Goal: Task Accomplishment & Management: Manage account settings

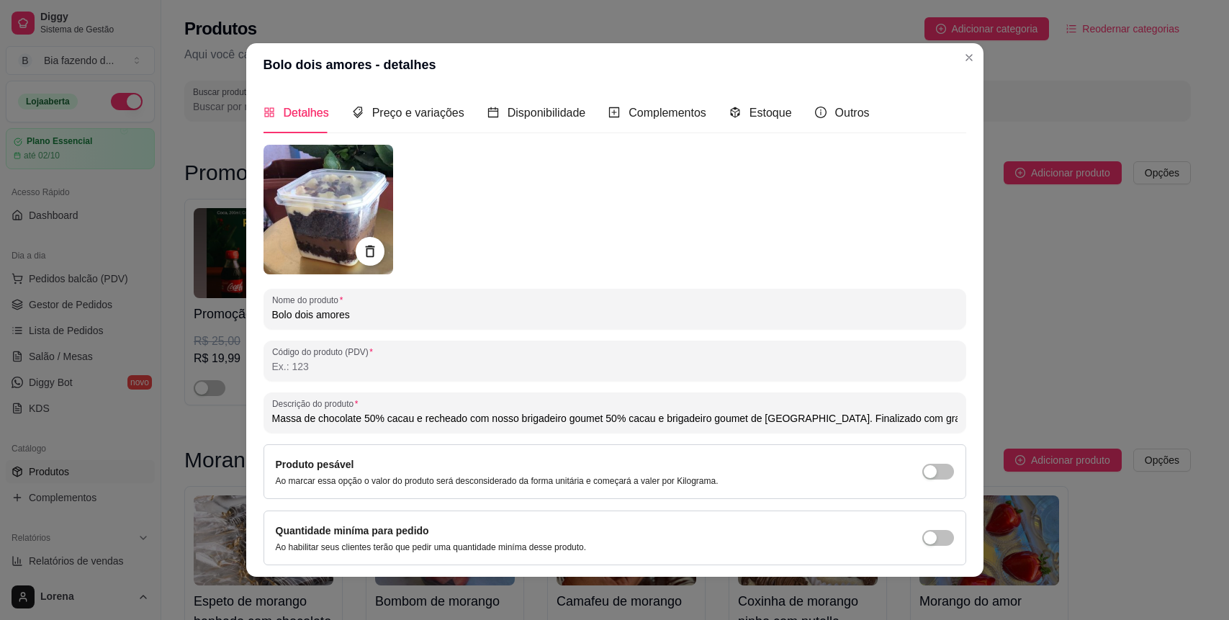
scroll to position [4975, 0]
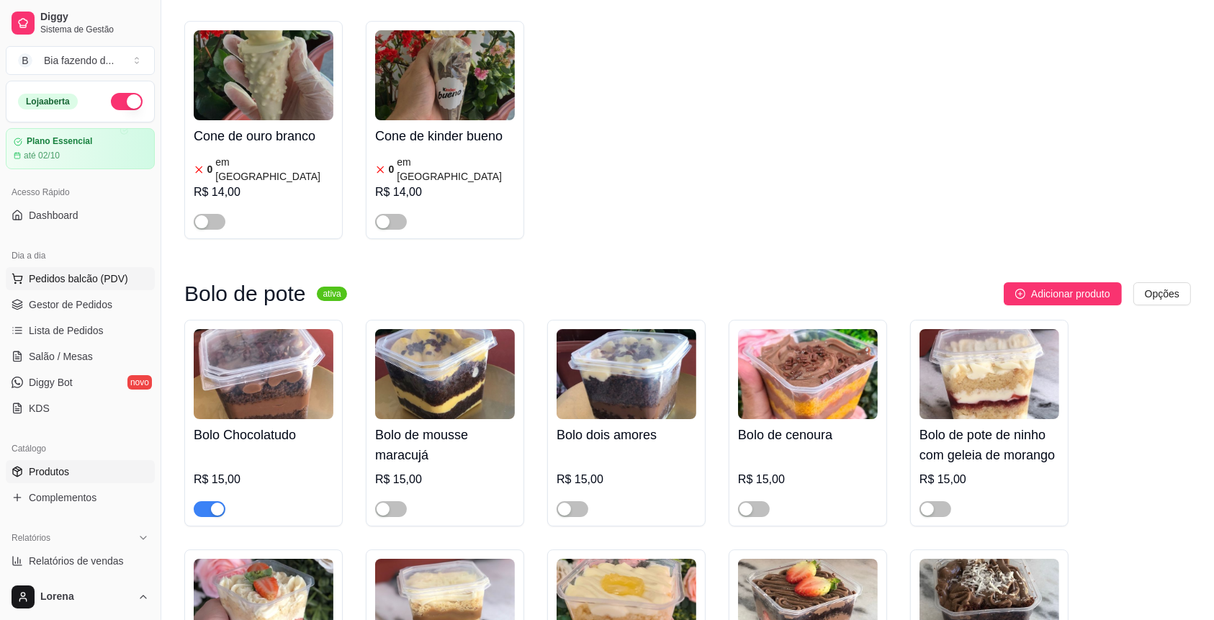
click at [104, 284] on span "Pedidos balcão (PDV)" at bounding box center [78, 278] width 99 height 14
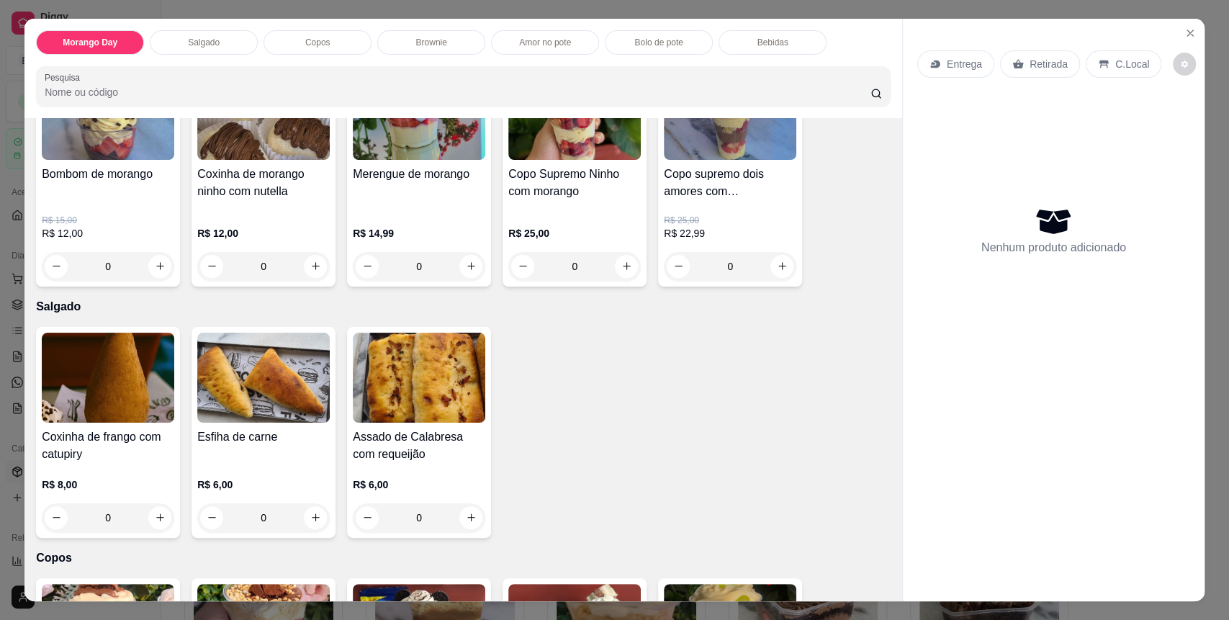
scroll to position [288, 0]
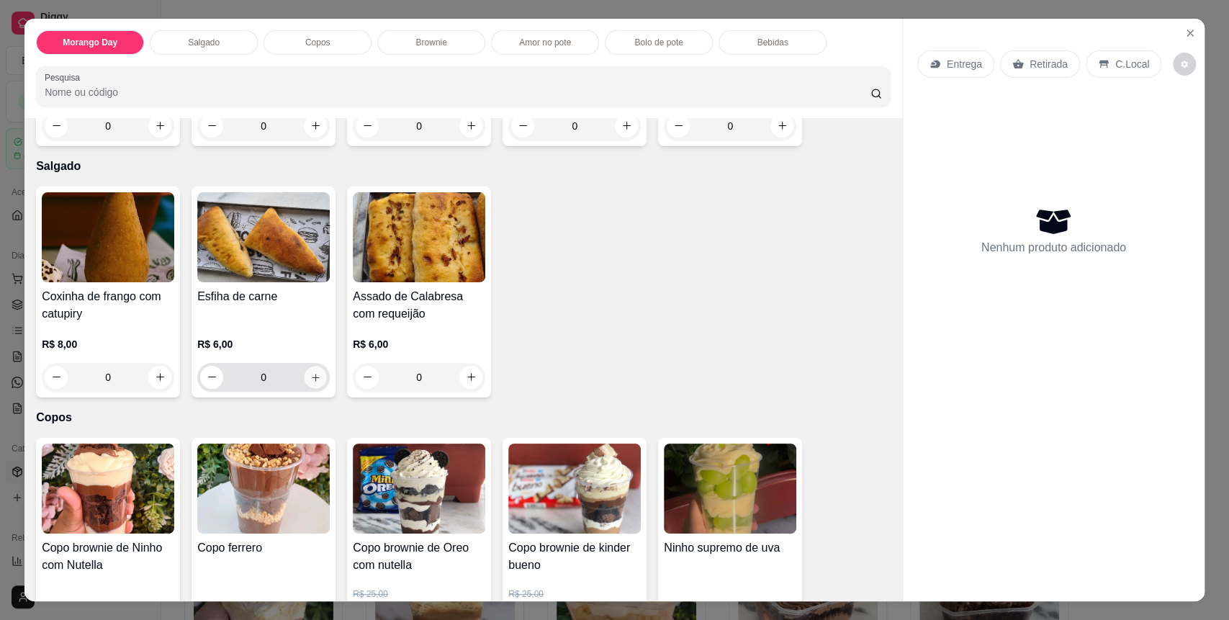
click at [310, 380] on icon "increase-product-quantity" at bounding box center [315, 377] width 11 height 11
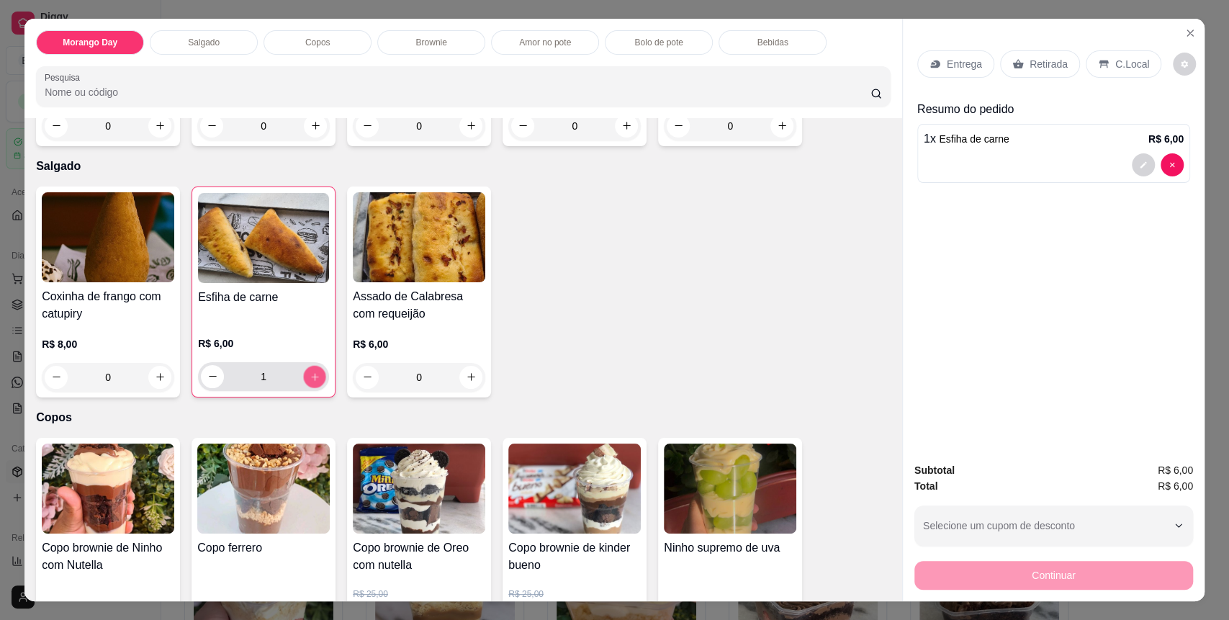
click at [310, 380] on icon "increase-product-quantity" at bounding box center [315, 377] width 11 height 11
type input "2"
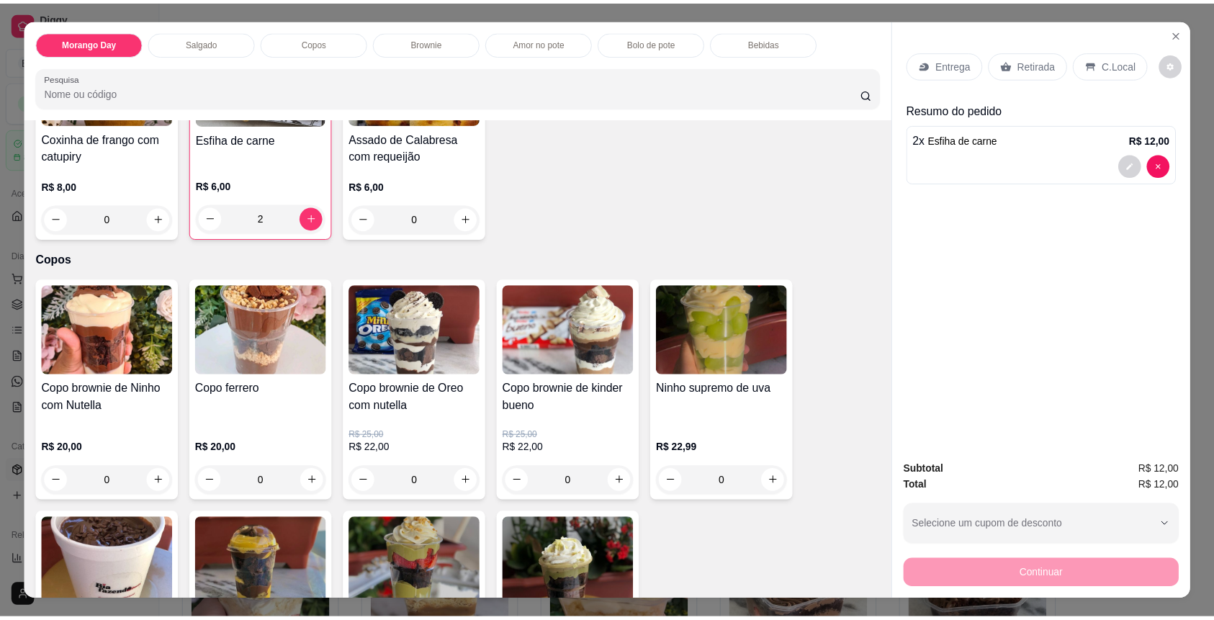
scroll to position [0, 0]
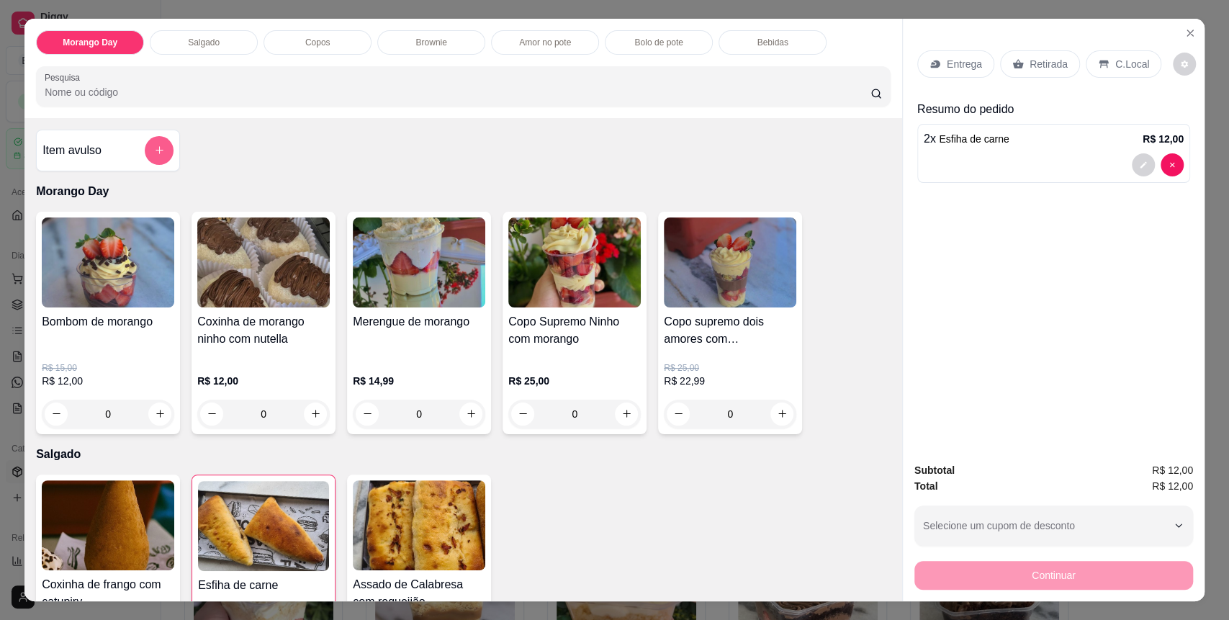
click at [145, 145] on button "add-separate-item" at bounding box center [159, 150] width 29 height 29
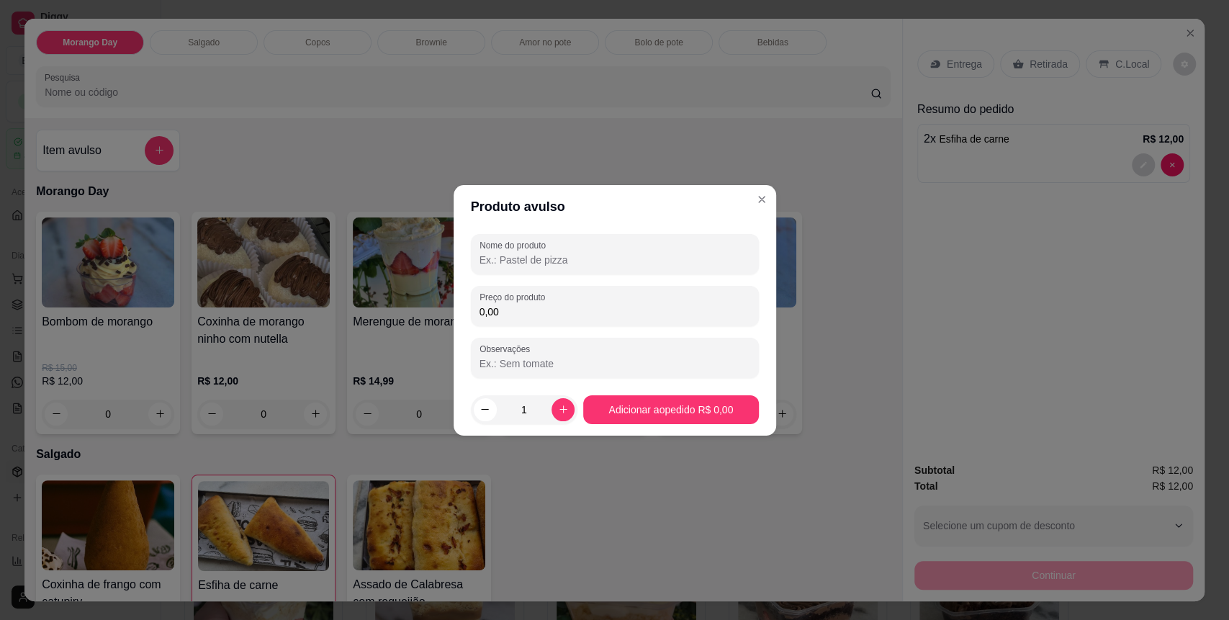
click at [543, 328] on div "Nome do produto Preço do produto 0,00 Observações" at bounding box center [615, 306] width 288 height 144
click at [540, 299] on label "Preço do produto" at bounding box center [515, 297] width 71 height 12
click at [540, 305] on input "0,00" at bounding box center [615, 312] width 271 height 14
type input "3,00"
click at [568, 264] on input "Nome do produto" at bounding box center [615, 260] width 271 height 14
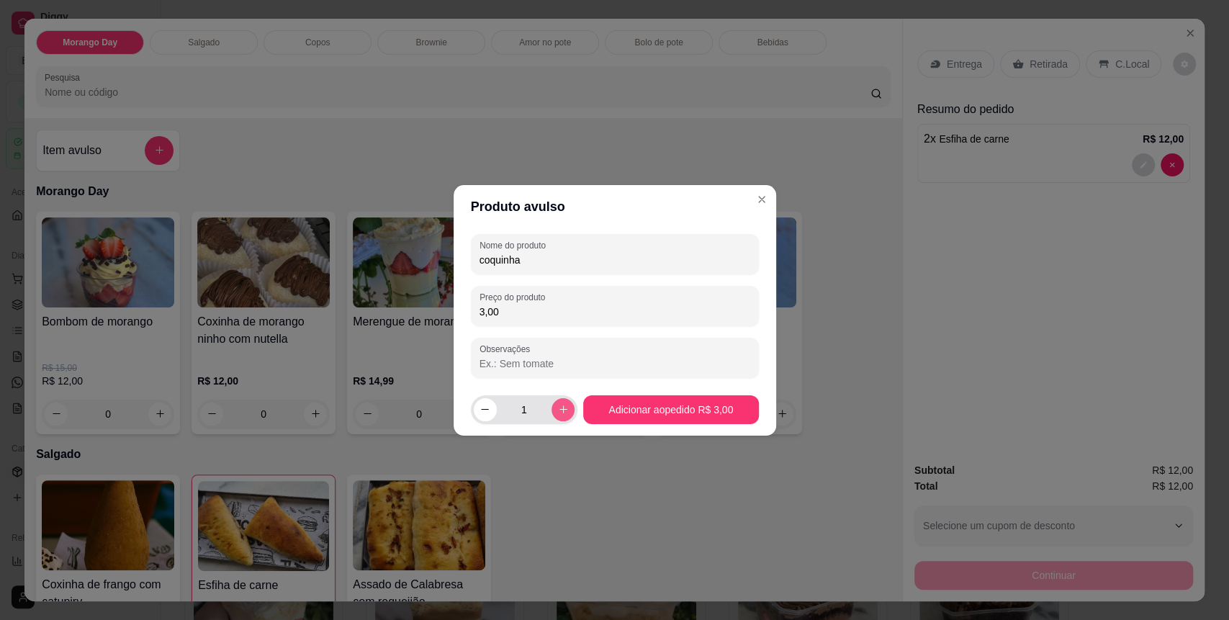
type input "coquinha"
click at [552, 407] on button "increase-product-quantity" at bounding box center [563, 409] width 23 height 23
type input "2"
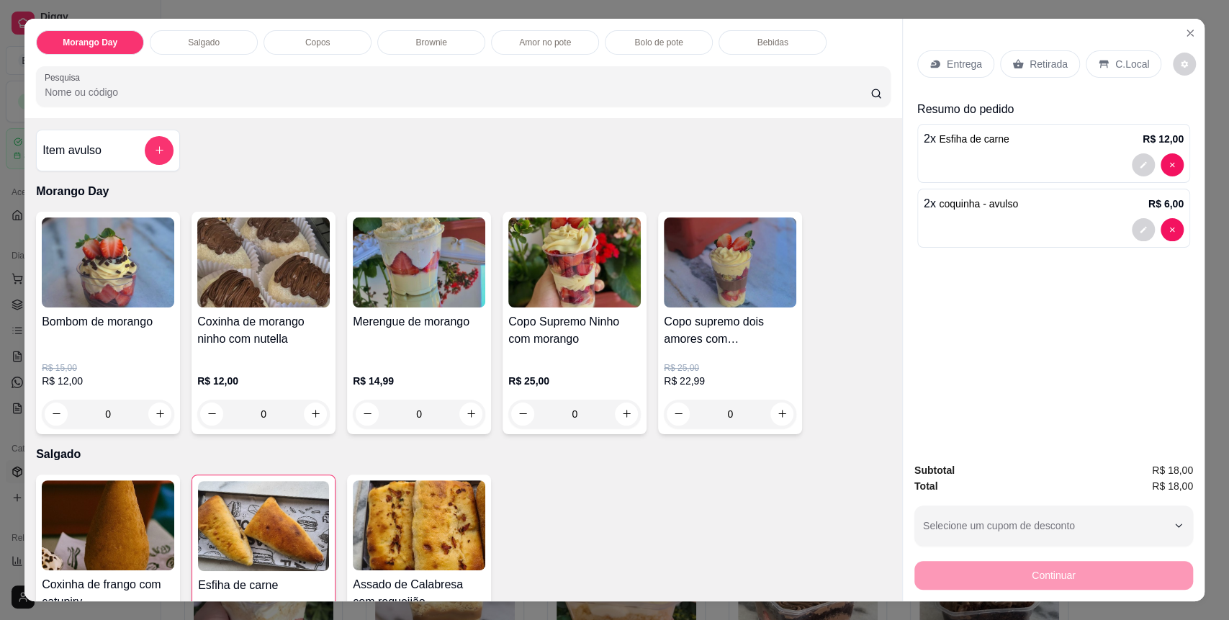
click at [1127, 57] on p "C.Local" at bounding box center [1132, 64] width 34 height 14
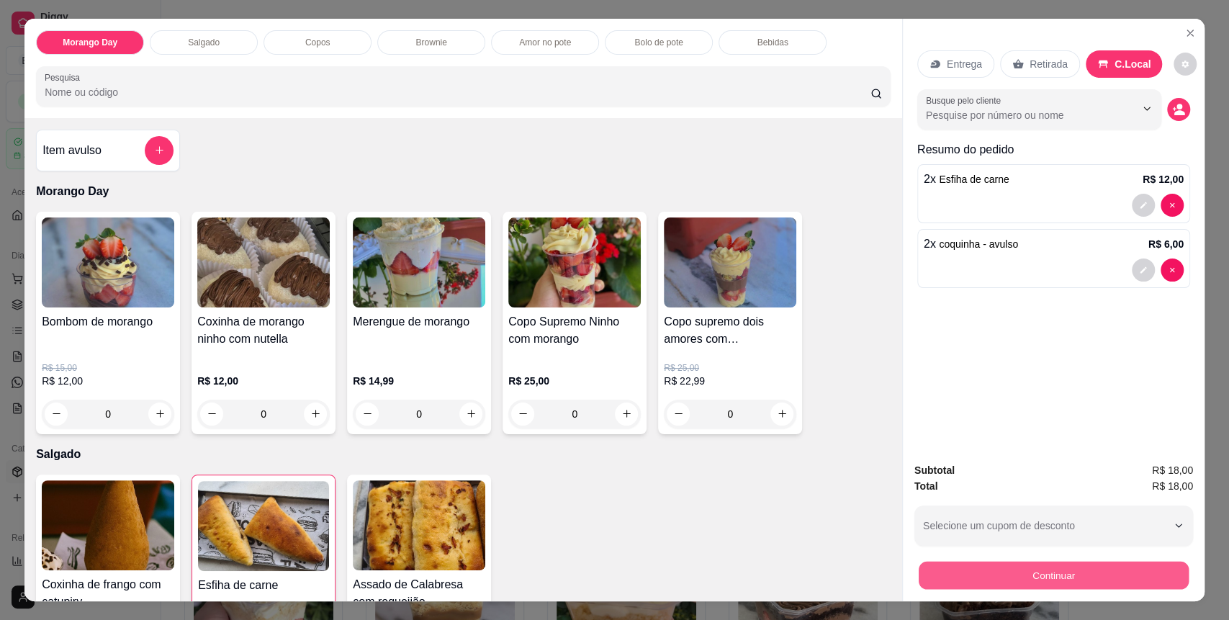
click at [1082, 562] on button "Continuar" at bounding box center [1054, 576] width 270 height 28
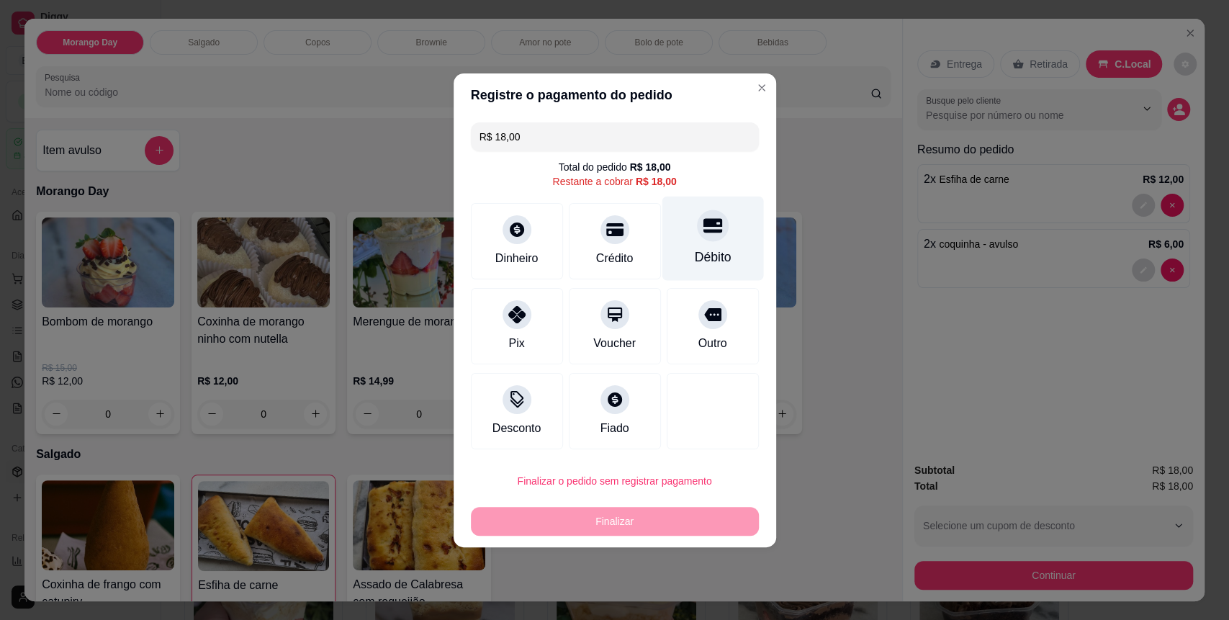
click at [697, 229] on div at bounding box center [713, 226] width 32 height 32
type input "R$ 0,00"
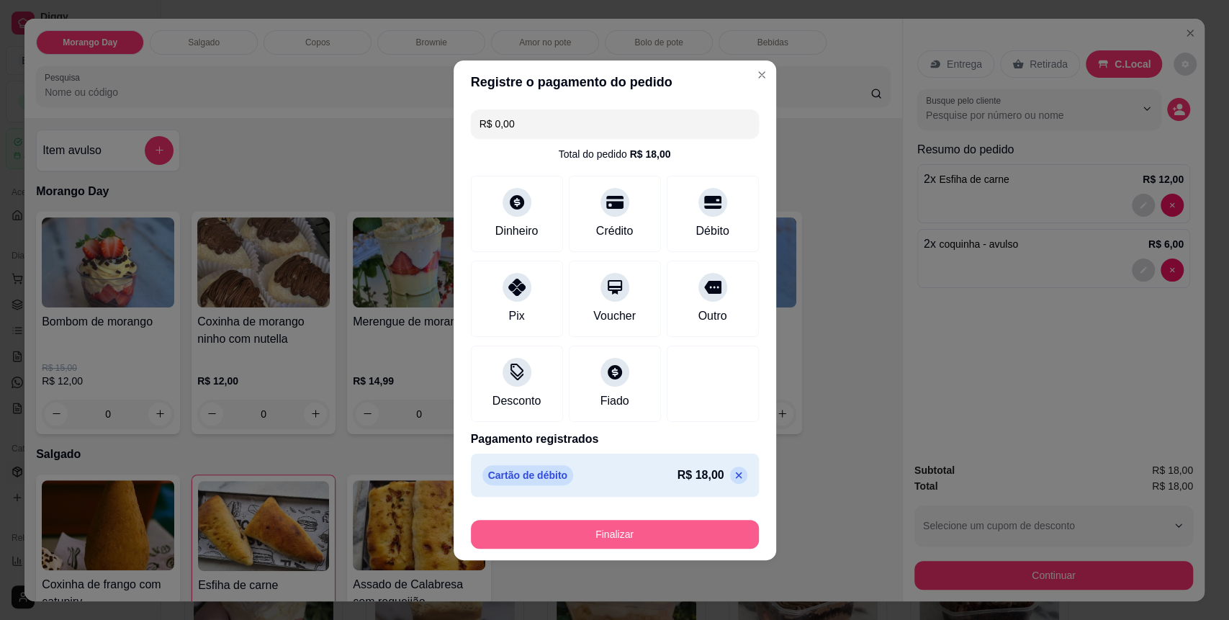
click at [665, 524] on button "Finalizar" at bounding box center [615, 534] width 288 height 29
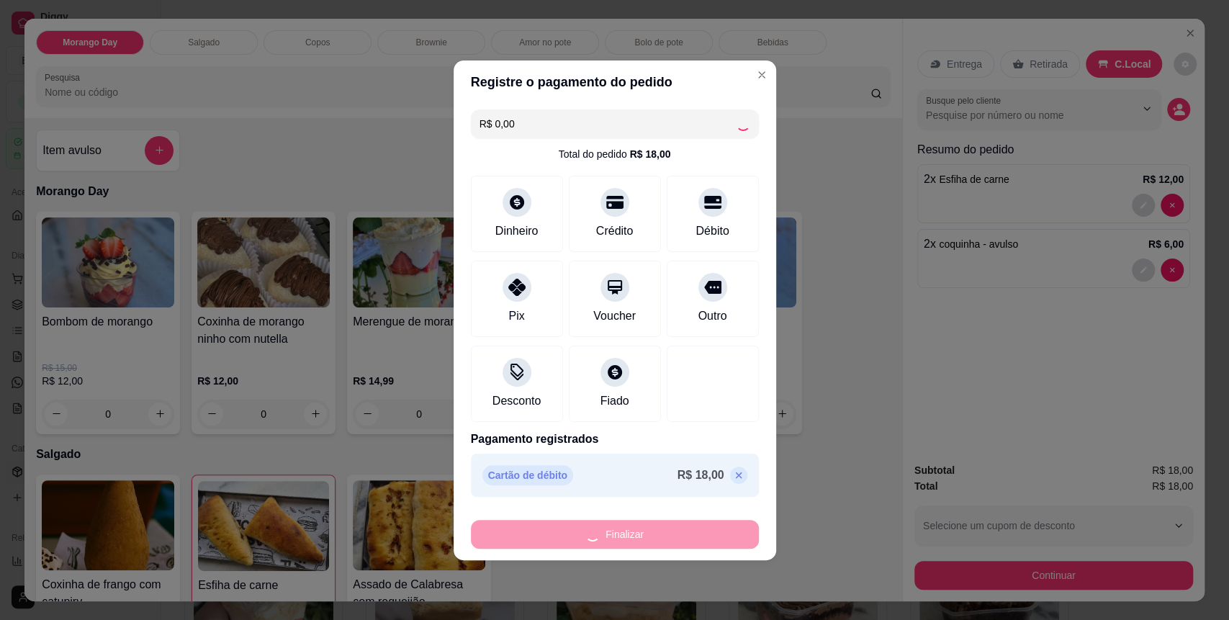
type input "0"
type input "-R$ 18,00"
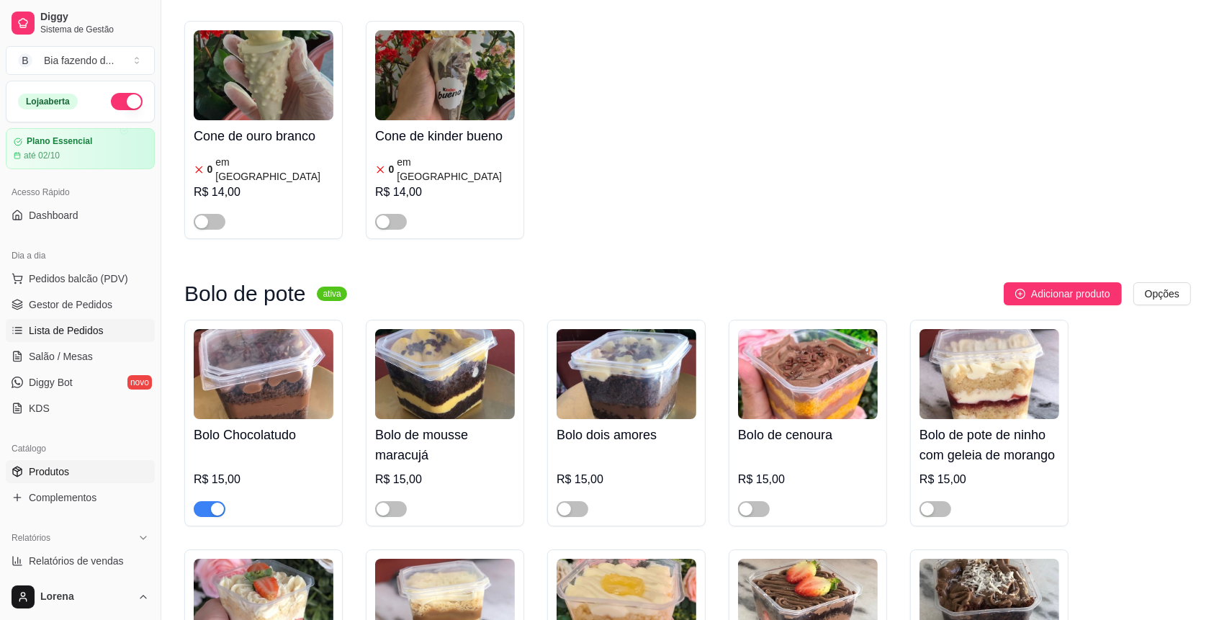
click at [29, 319] on link "Lista de Pedidos" at bounding box center [80, 330] width 149 height 23
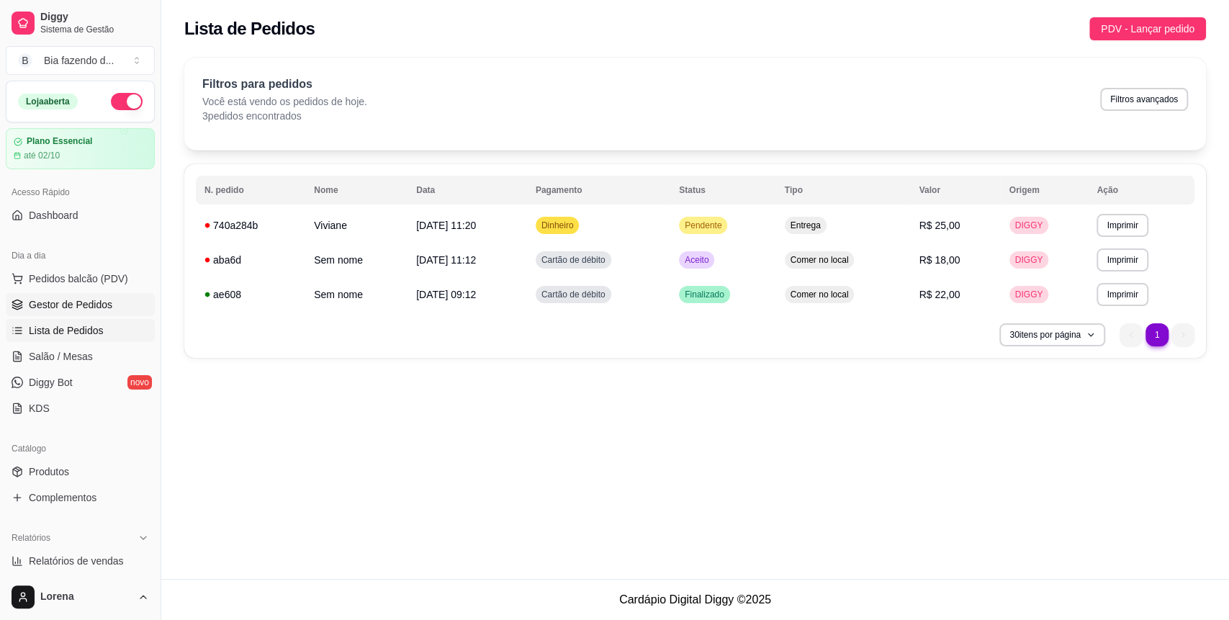
click at [36, 305] on span "Gestor de Pedidos" at bounding box center [71, 304] width 84 height 14
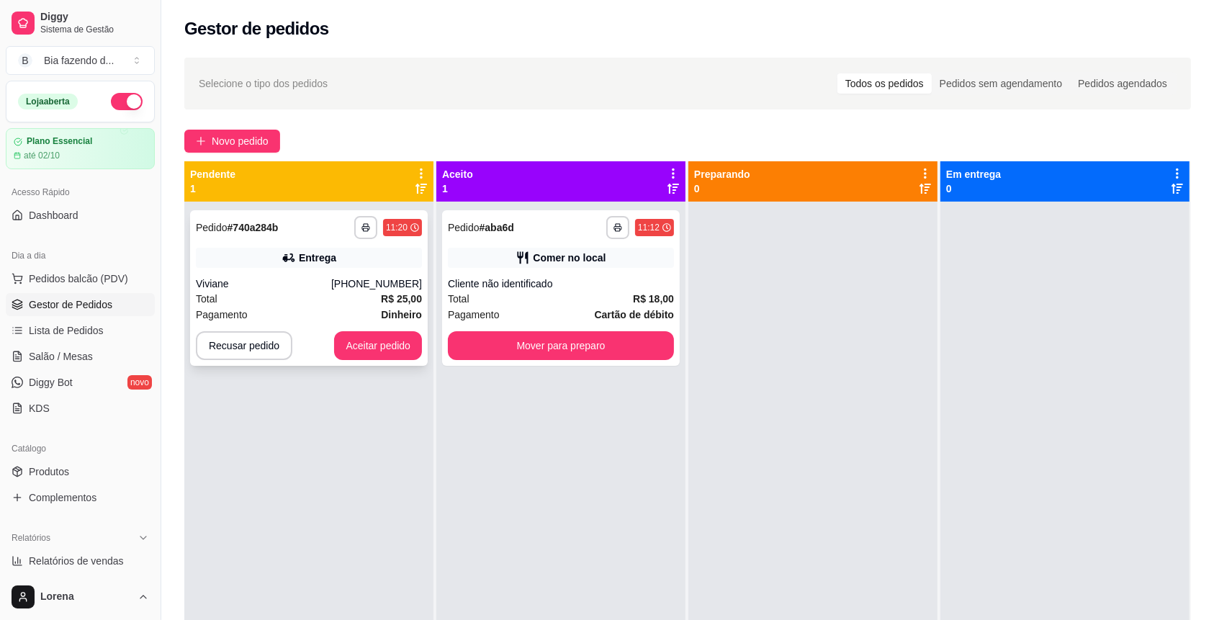
click at [382, 305] on span "R$ 25,00" at bounding box center [401, 299] width 41 height 16
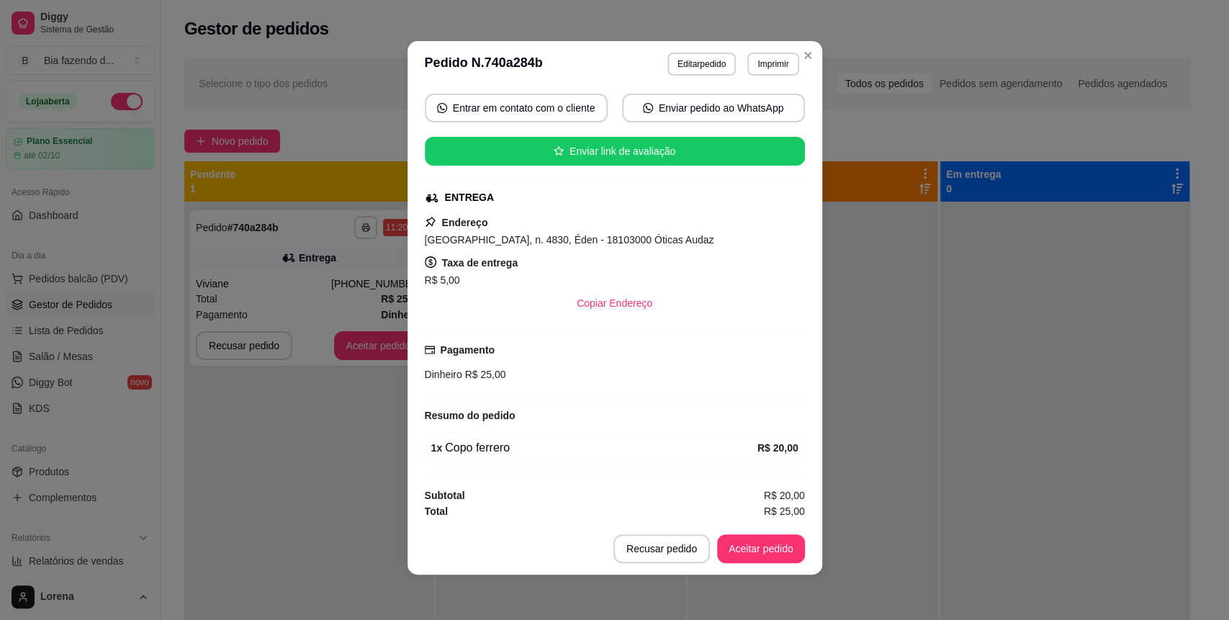
scroll to position [3, 0]
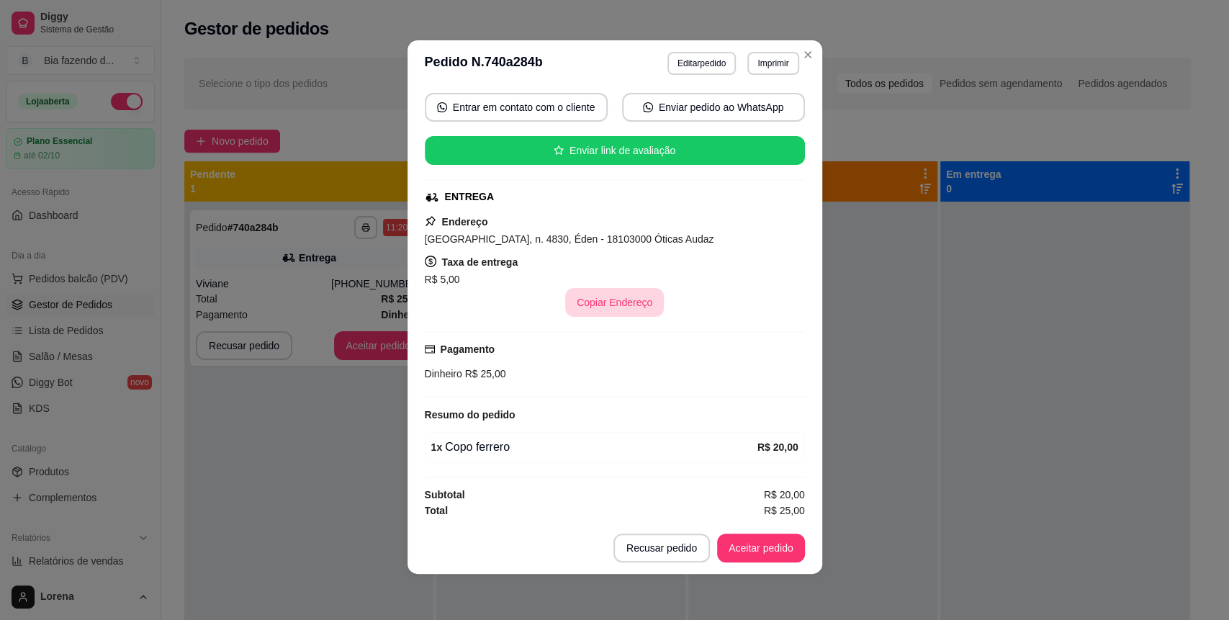
click at [632, 310] on button "Copiar Endereço" at bounding box center [614, 302] width 99 height 29
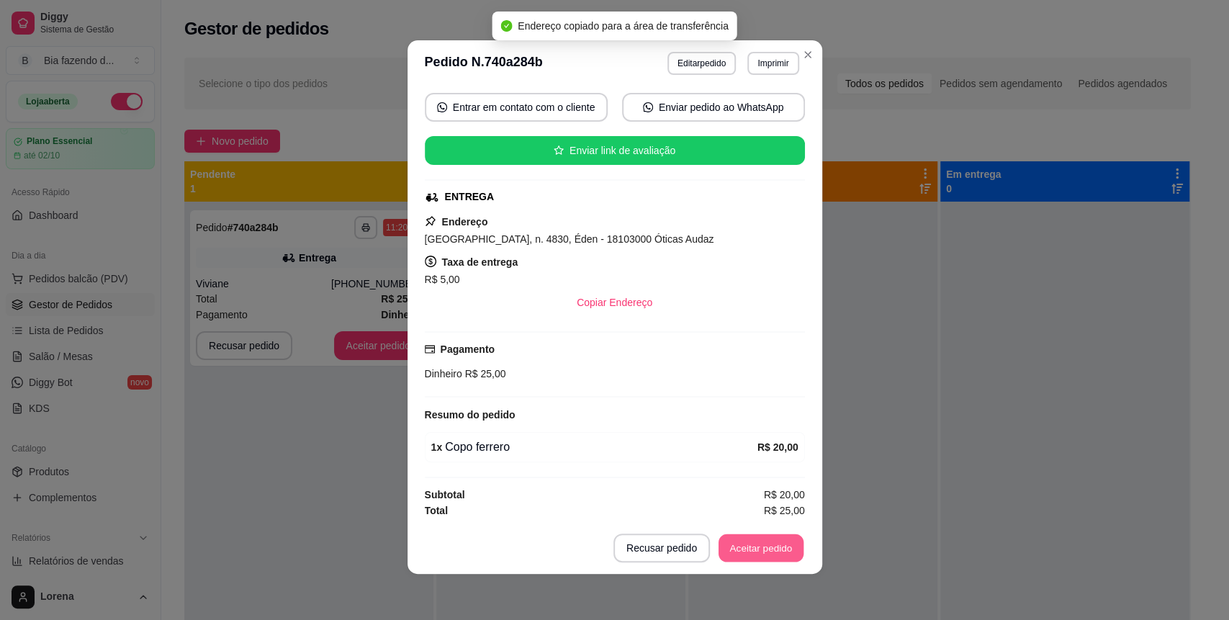
click at [748, 536] on button "Aceitar pedido" at bounding box center [761, 548] width 85 height 28
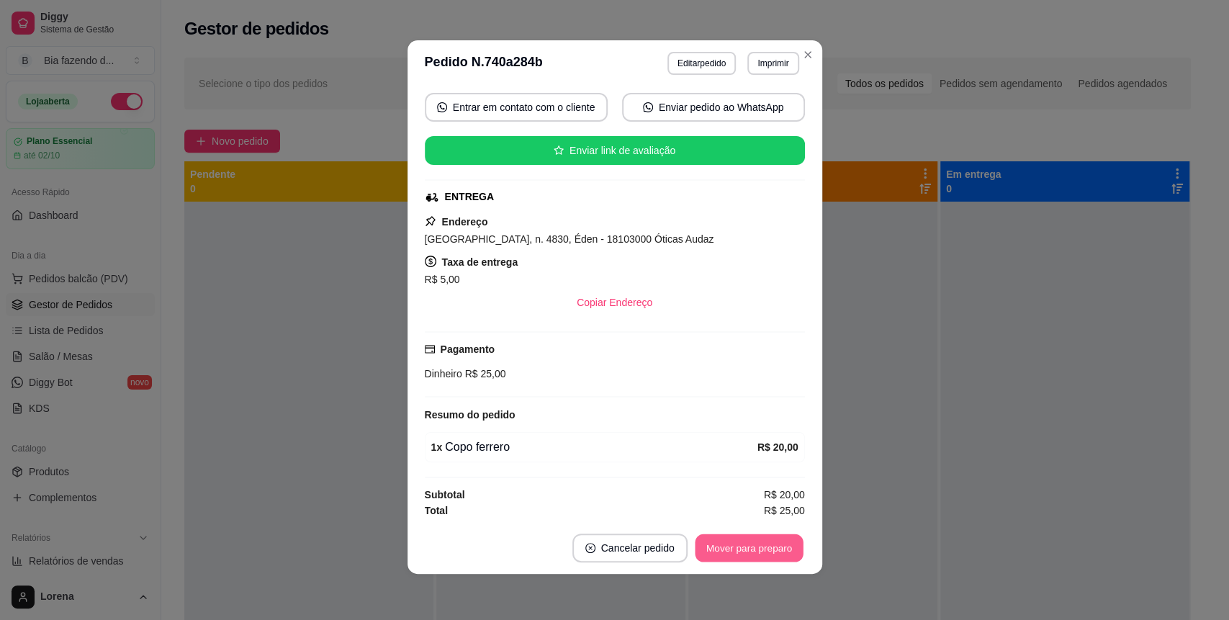
click at [755, 547] on button "Mover para preparo" at bounding box center [749, 548] width 108 height 28
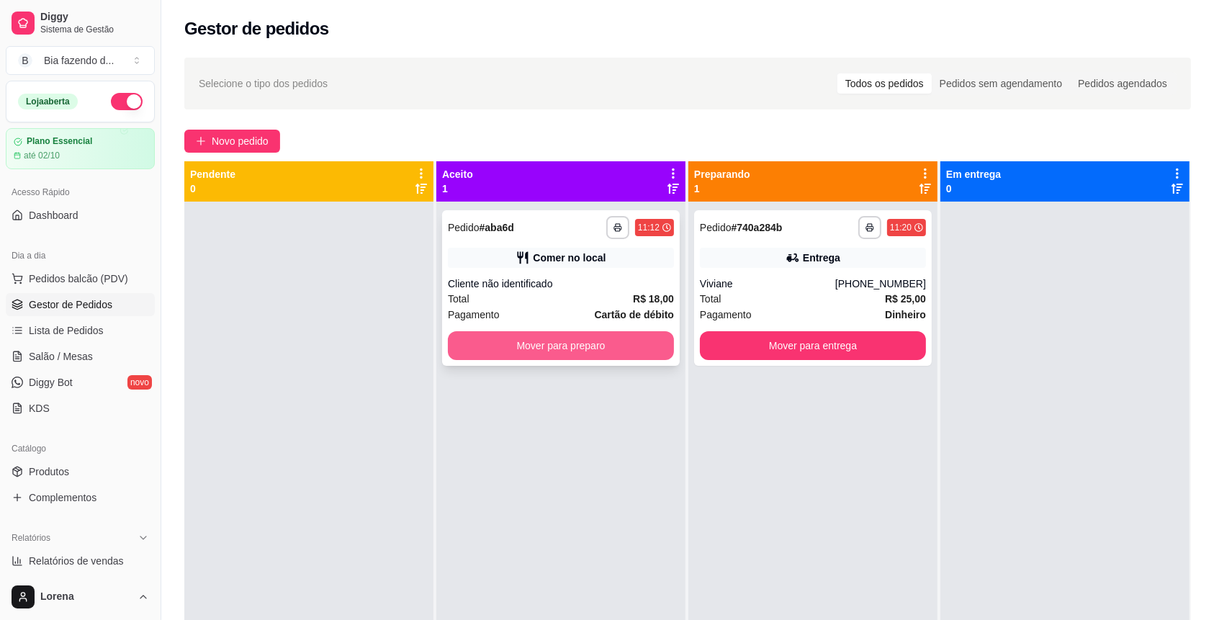
click at [489, 347] on button "Mover para preparo" at bounding box center [561, 345] width 226 height 29
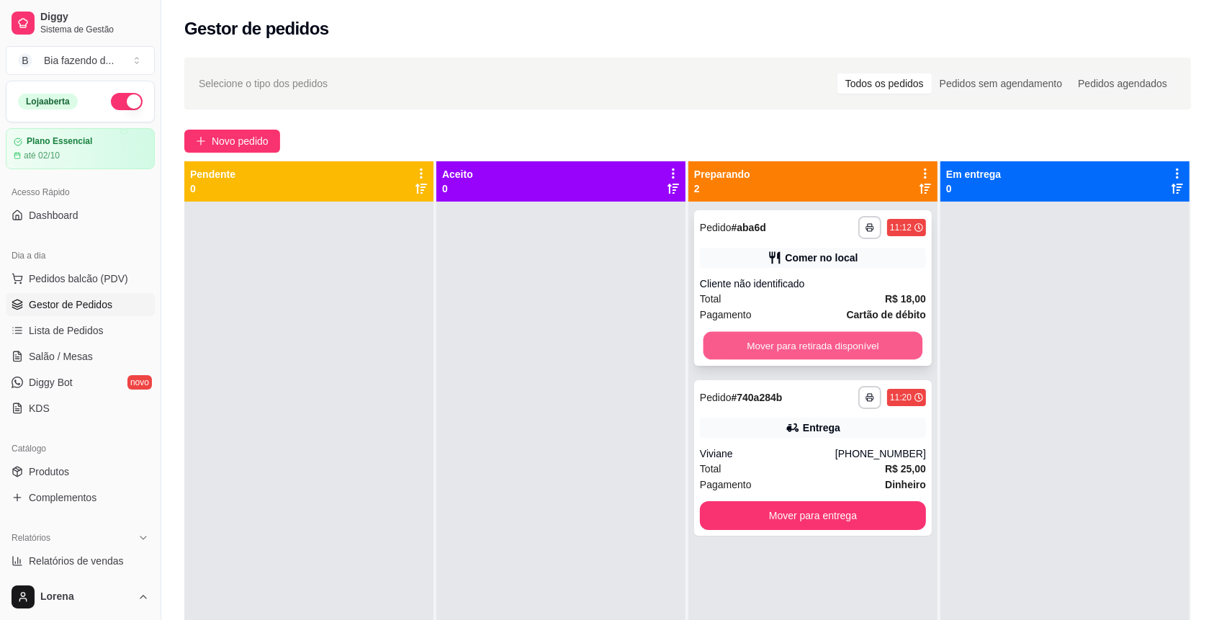
click at [868, 352] on button "Mover para retirada disponível" at bounding box center [814, 346] width 220 height 28
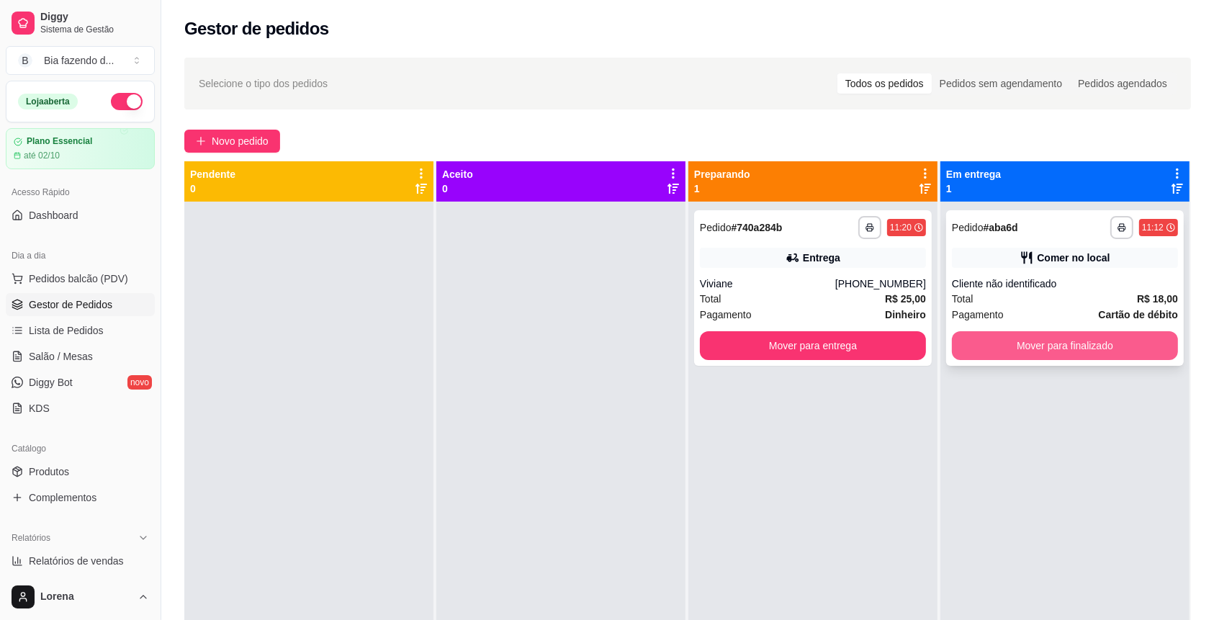
click at [985, 346] on button "Mover para finalizado" at bounding box center [1065, 345] width 226 height 29
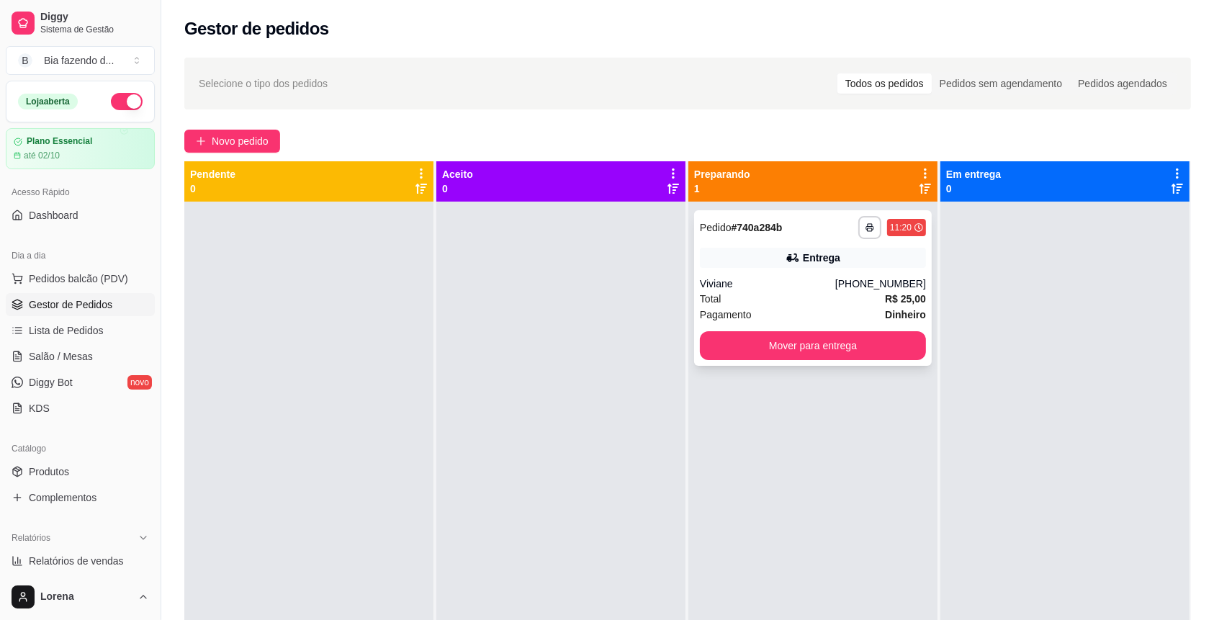
click at [891, 225] on div "11:20" at bounding box center [901, 228] width 22 height 12
click at [802, 315] on div "Pagamento Dinheiro" at bounding box center [813, 315] width 226 height 16
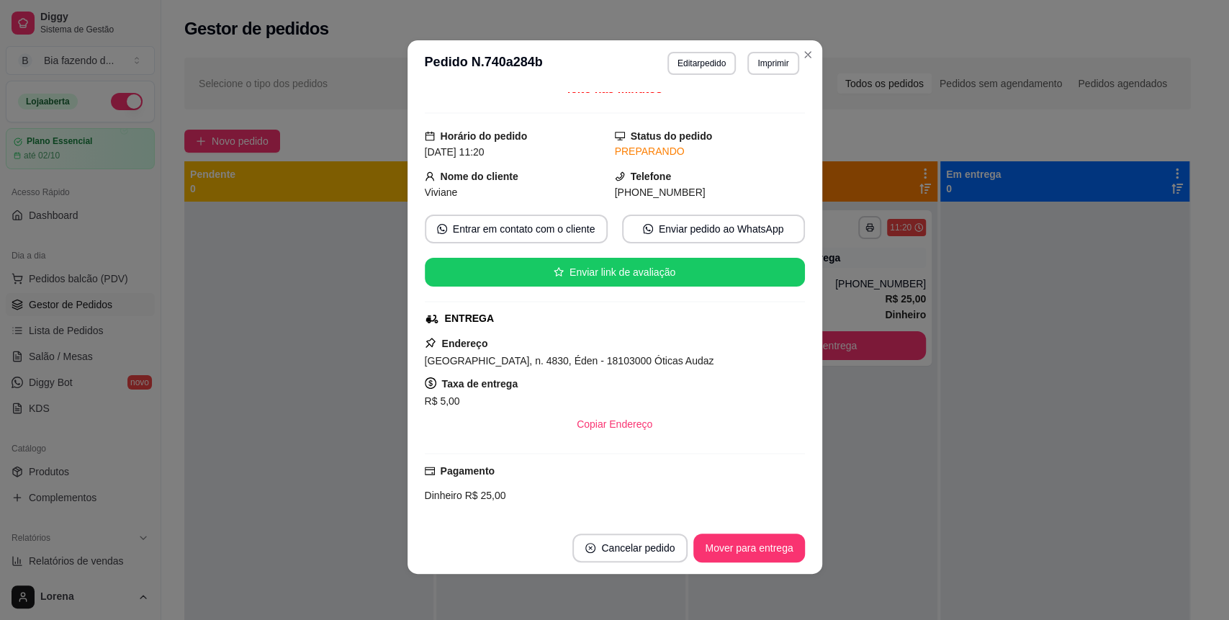
scroll to position [0, 0]
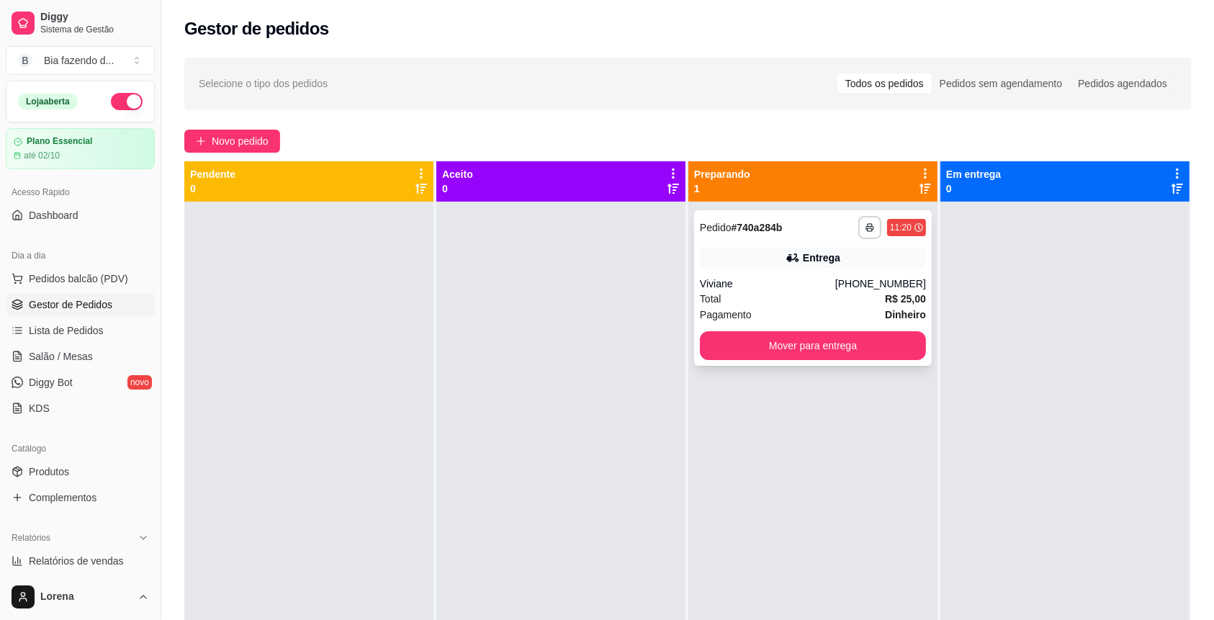
click at [800, 277] on div "Viviane" at bounding box center [767, 284] width 135 height 14
click at [41, 279] on span "Pedidos balcão (PDV)" at bounding box center [78, 278] width 99 height 14
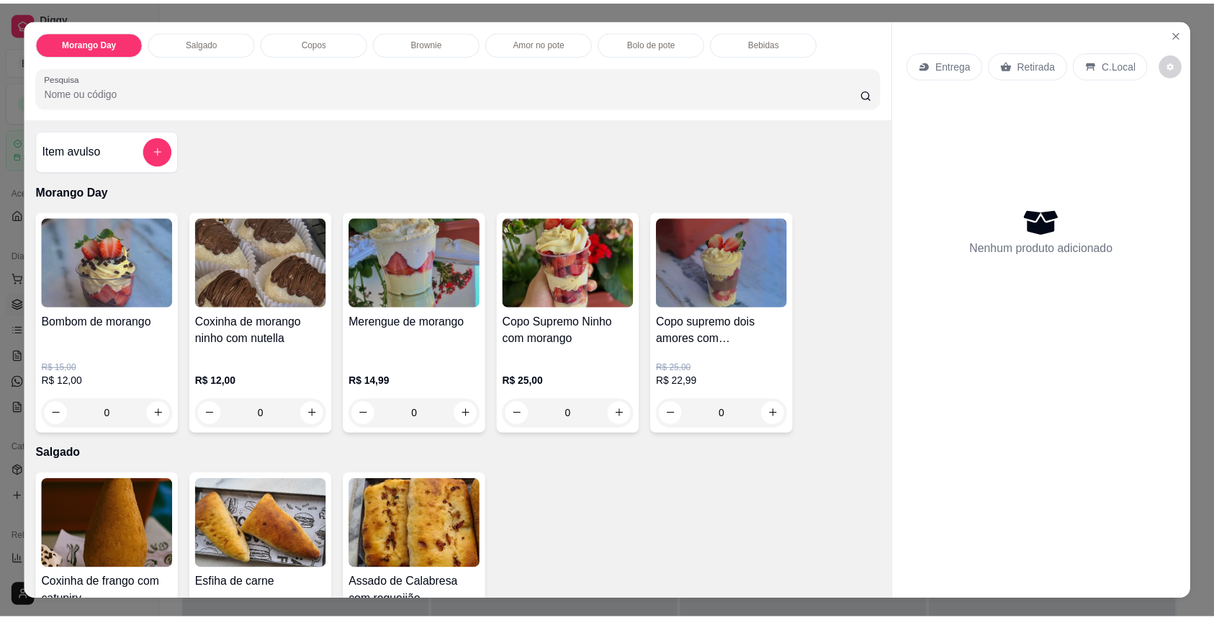
scroll to position [96, 0]
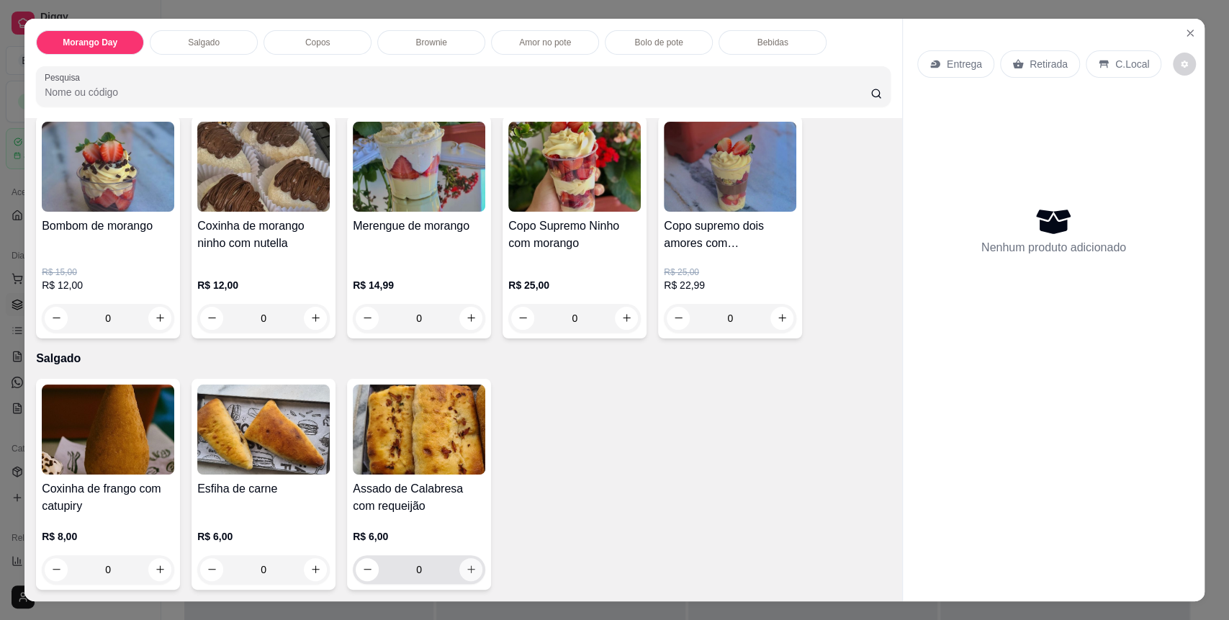
click at [472, 568] on button "increase-product-quantity" at bounding box center [470, 569] width 23 height 23
type input "1"
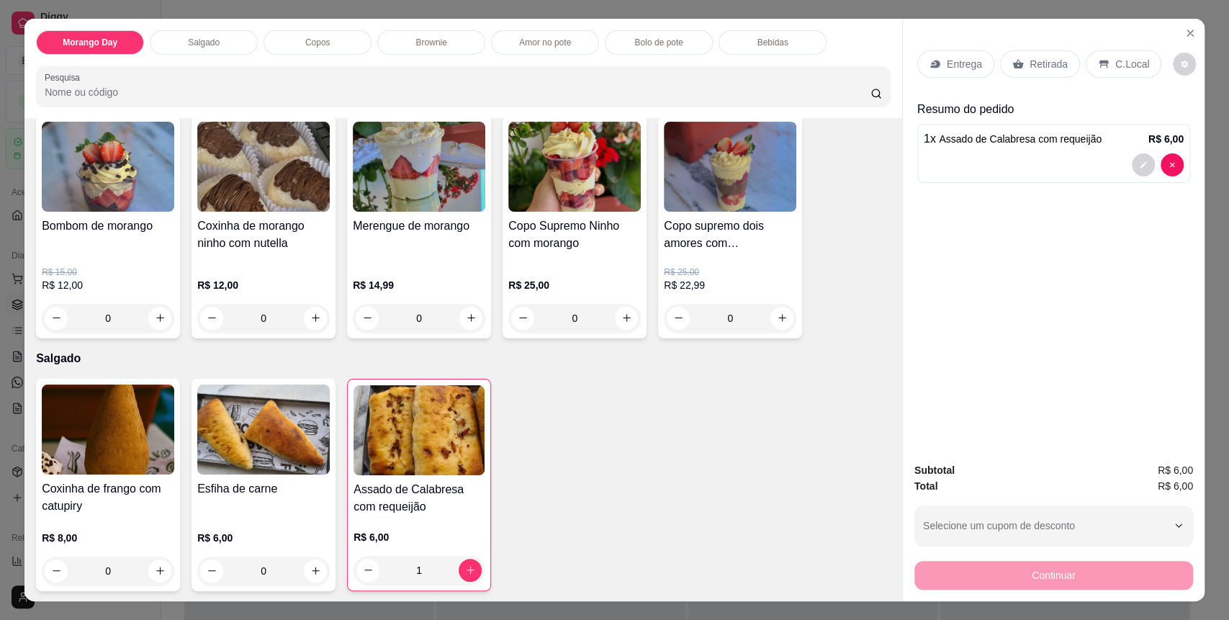
drag, startPoint x: 1127, startPoint y: 76, endPoint x: 1069, endPoint y: 258, distance: 191.3
click at [1126, 75] on div "C.Local" at bounding box center [1124, 63] width 76 height 27
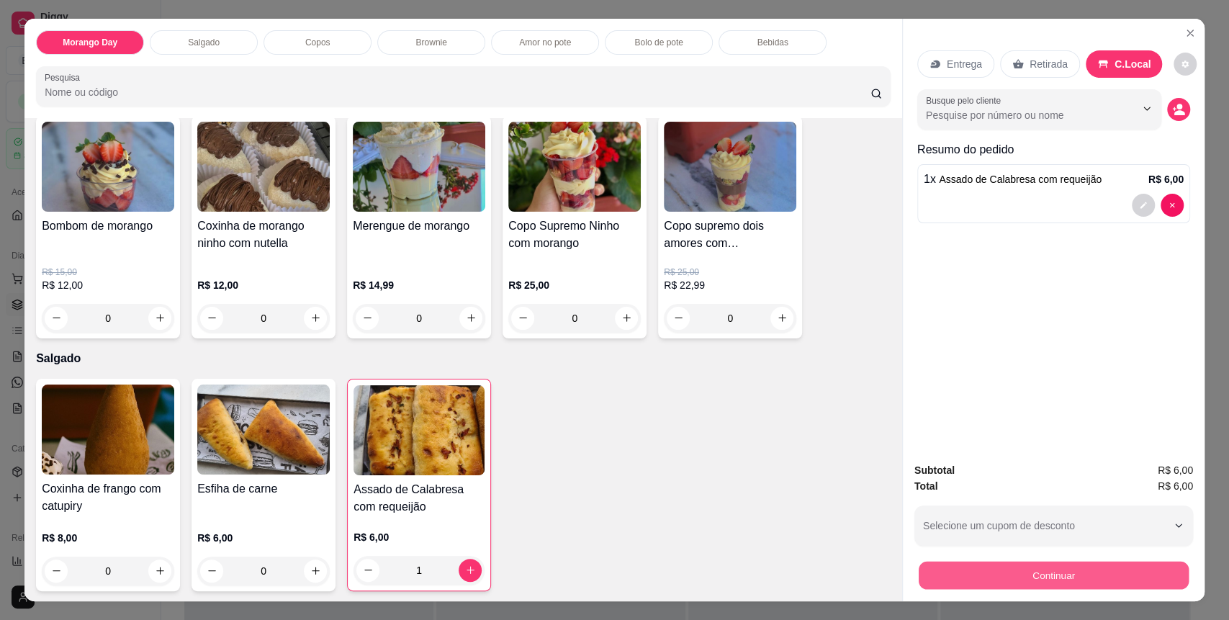
click at [1049, 586] on button "Continuar" at bounding box center [1054, 576] width 270 height 28
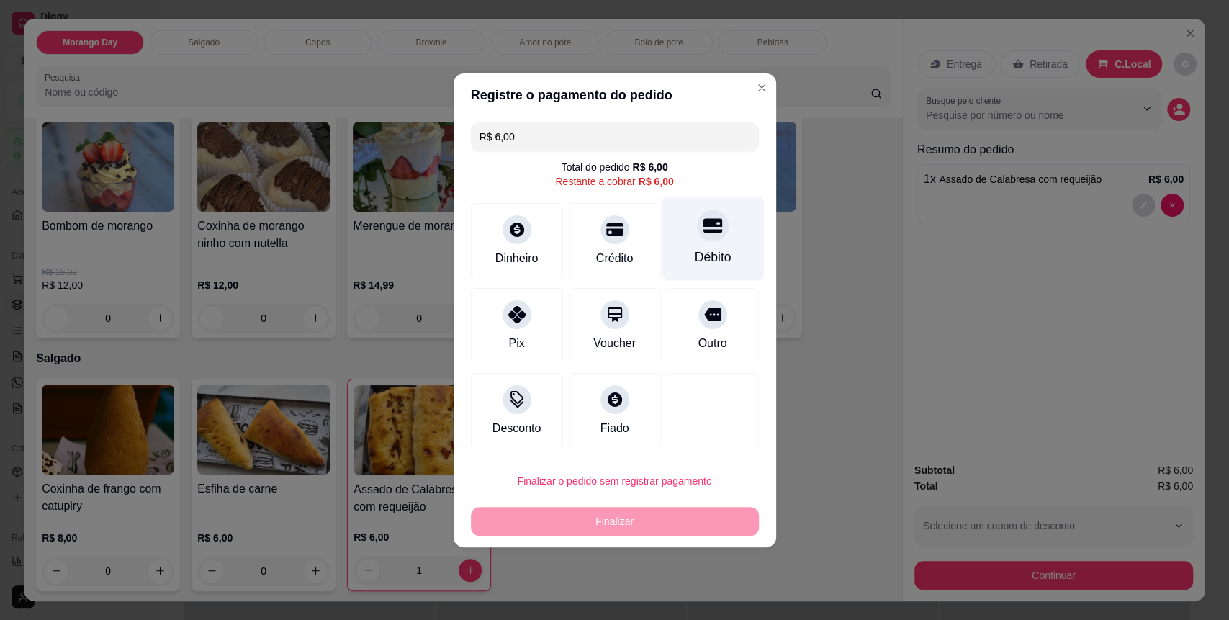
click at [688, 241] on div "Débito" at bounding box center [713, 238] width 102 height 84
type input "R$ 0,00"
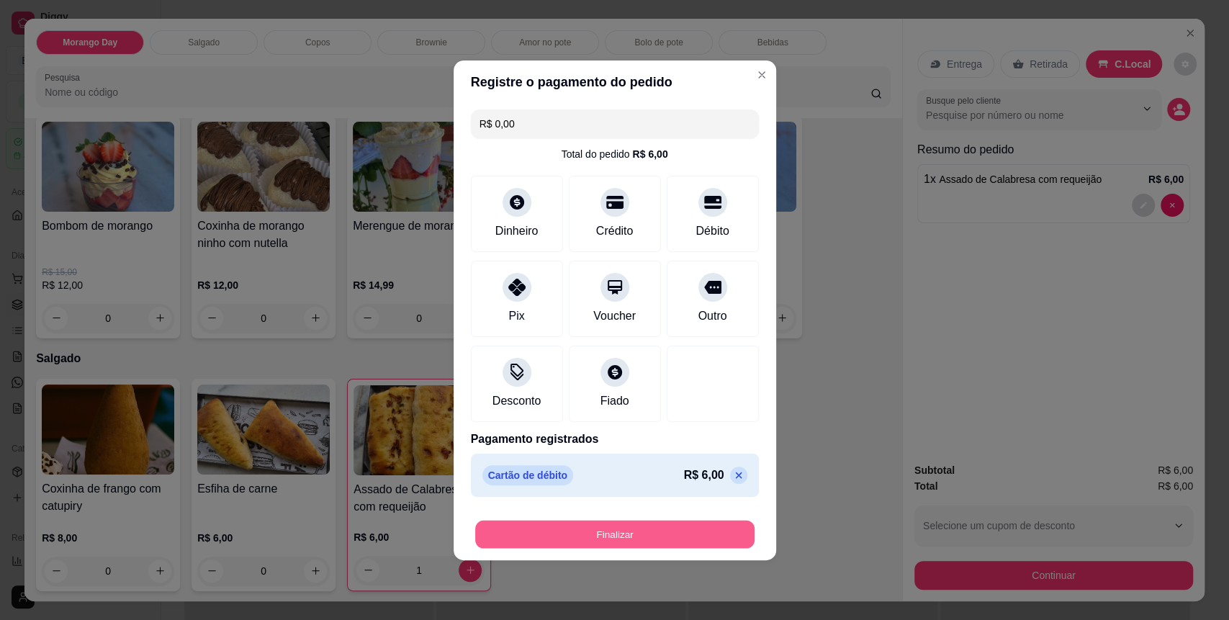
click at [658, 525] on button "Finalizar" at bounding box center [614, 534] width 279 height 28
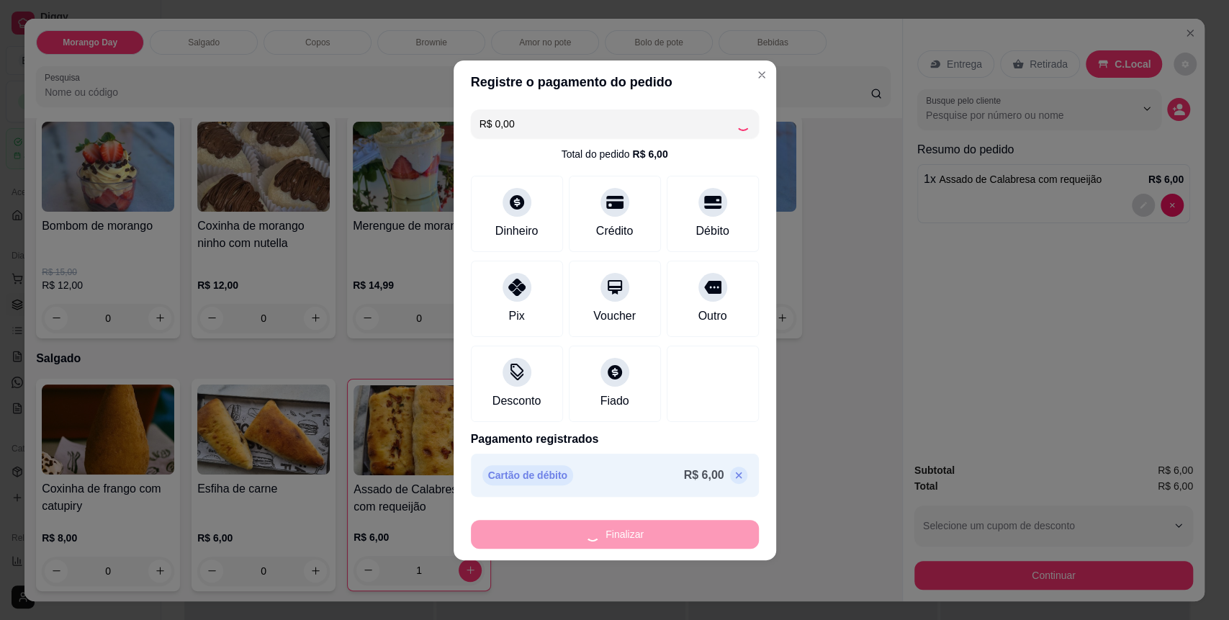
type input "0"
type input "-R$ 6,00"
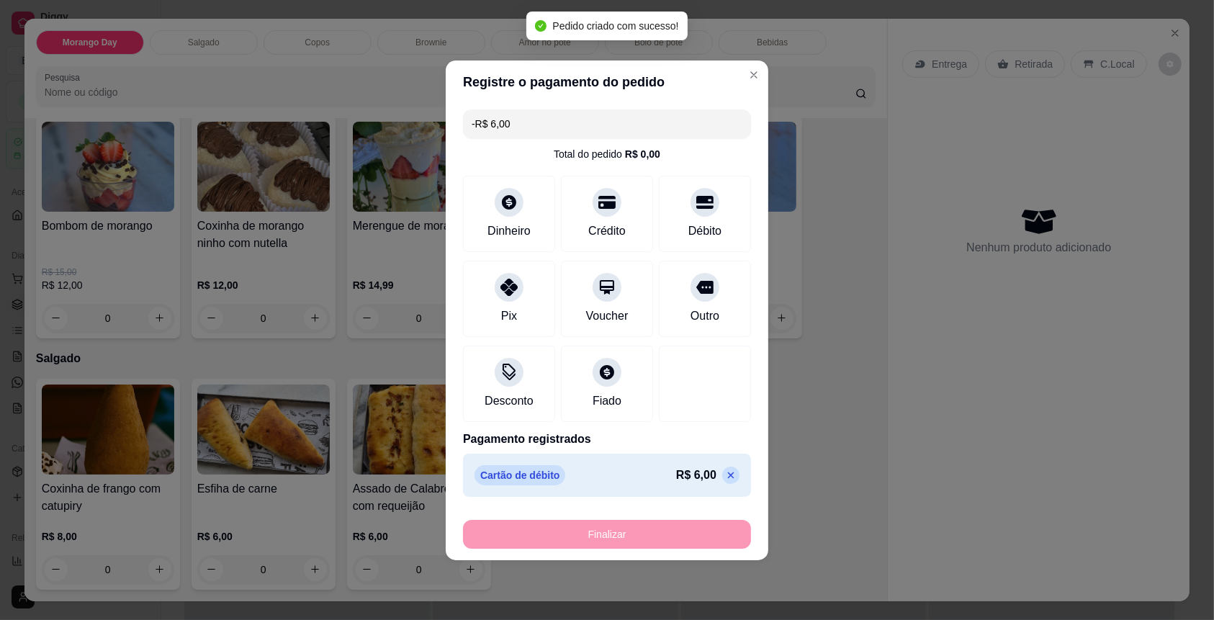
click at [734, 74] on div "Selecione o tipo dos pedidos Todos os pedidos Pedidos sem agendamento Pedidos a…" at bounding box center [680, 83] width 963 height 23
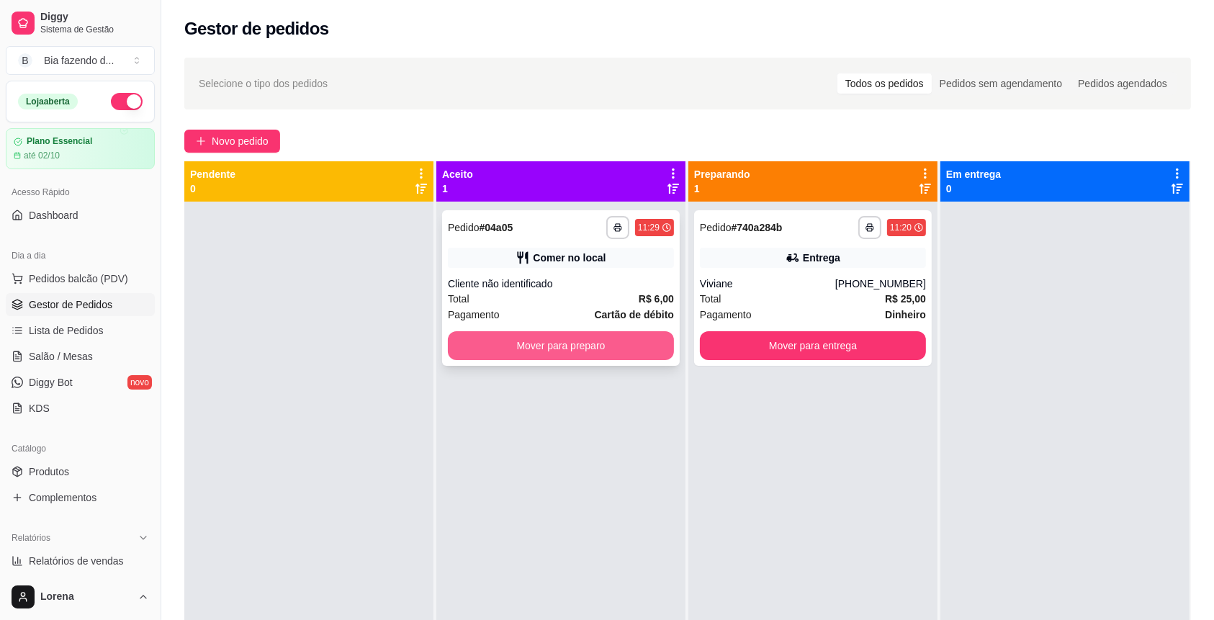
click at [576, 331] on button "Mover para preparo" at bounding box center [561, 345] width 226 height 29
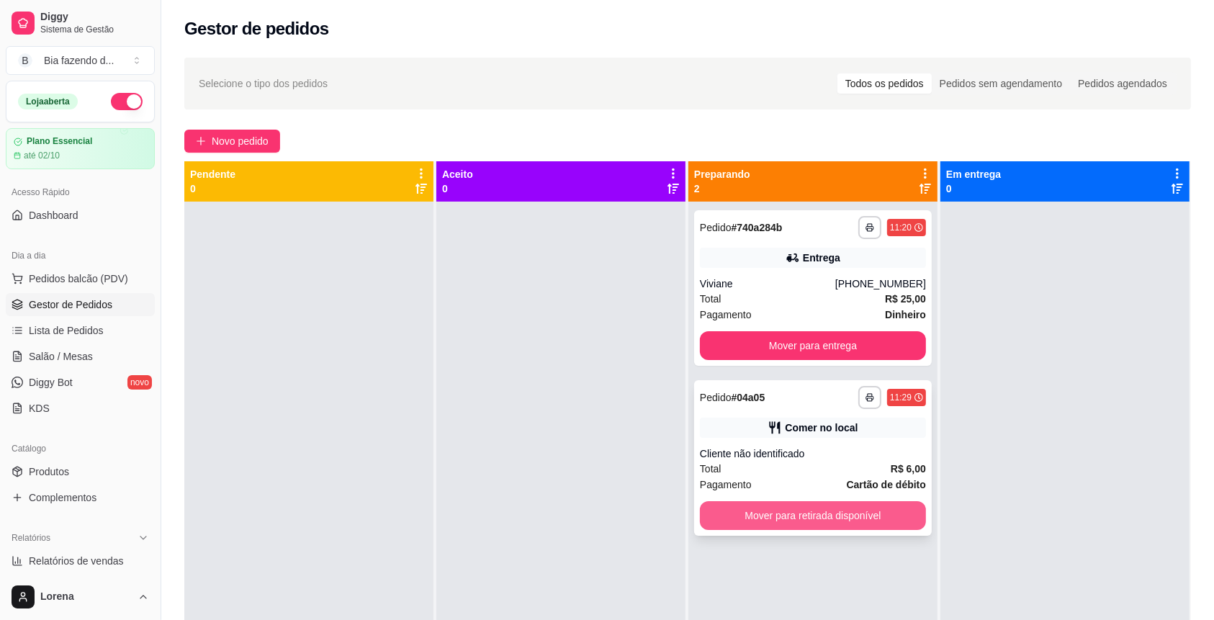
click at [879, 526] on button "Mover para retirada disponível" at bounding box center [813, 515] width 226 height 29
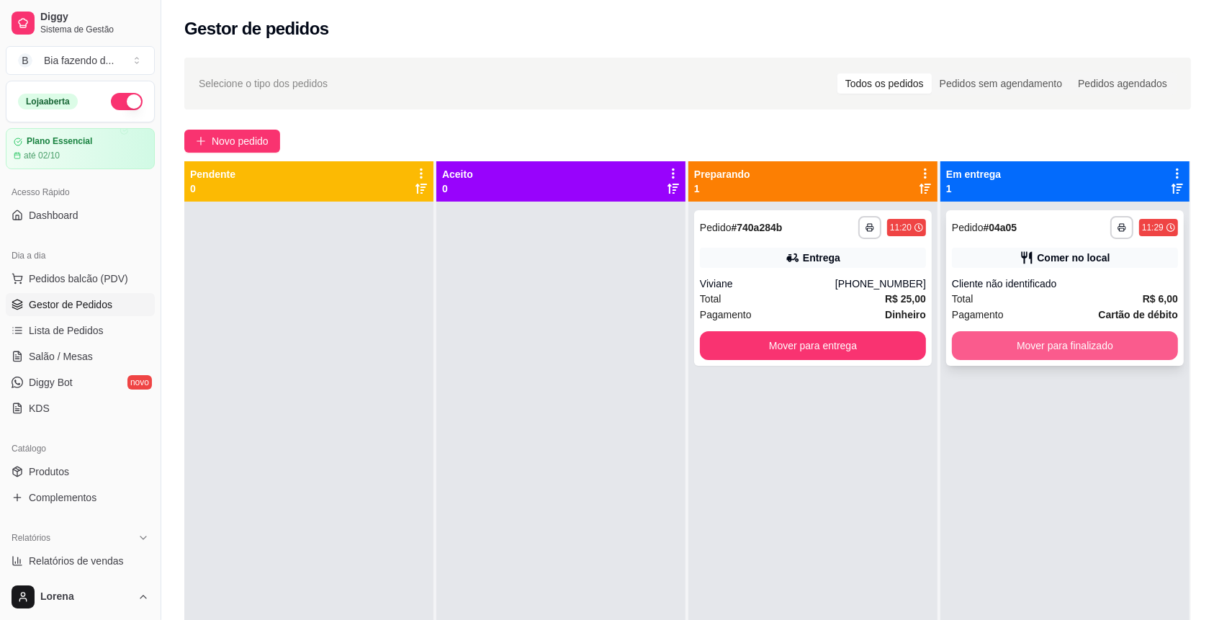
click at [1031, 357] on button "Mover para finalizado" at bounding box center [1065, 345] width 226 height 29
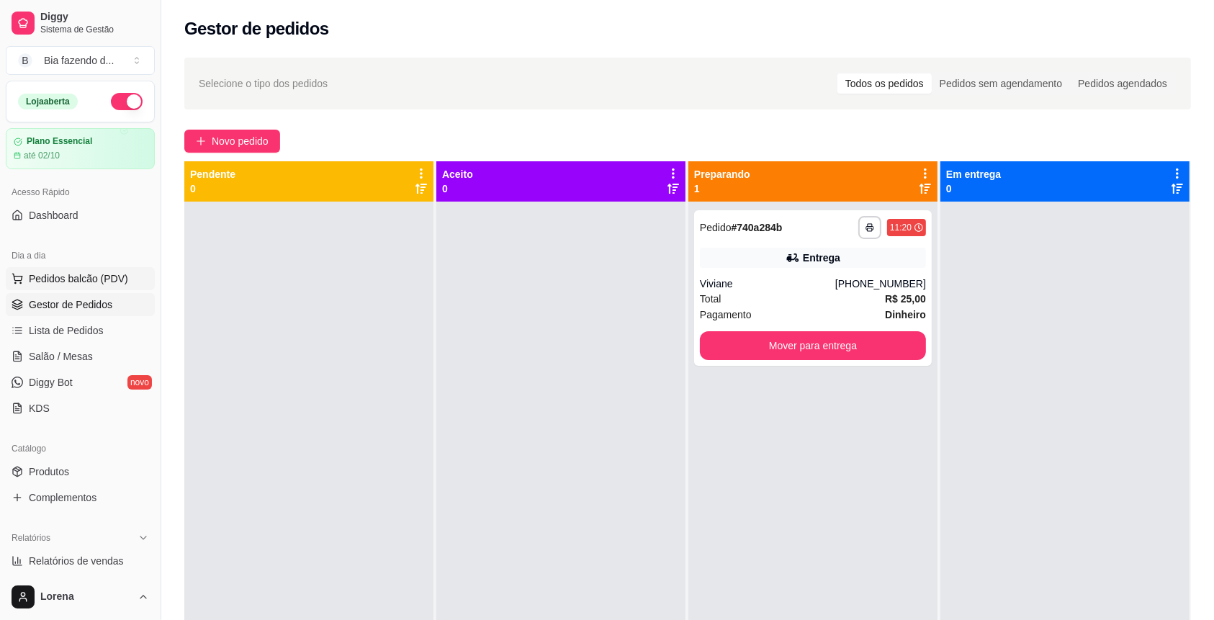
click at [15, 288] on button "Pedidos balcão (PDV)" at bounding box center [80, 278] width 149 height 23
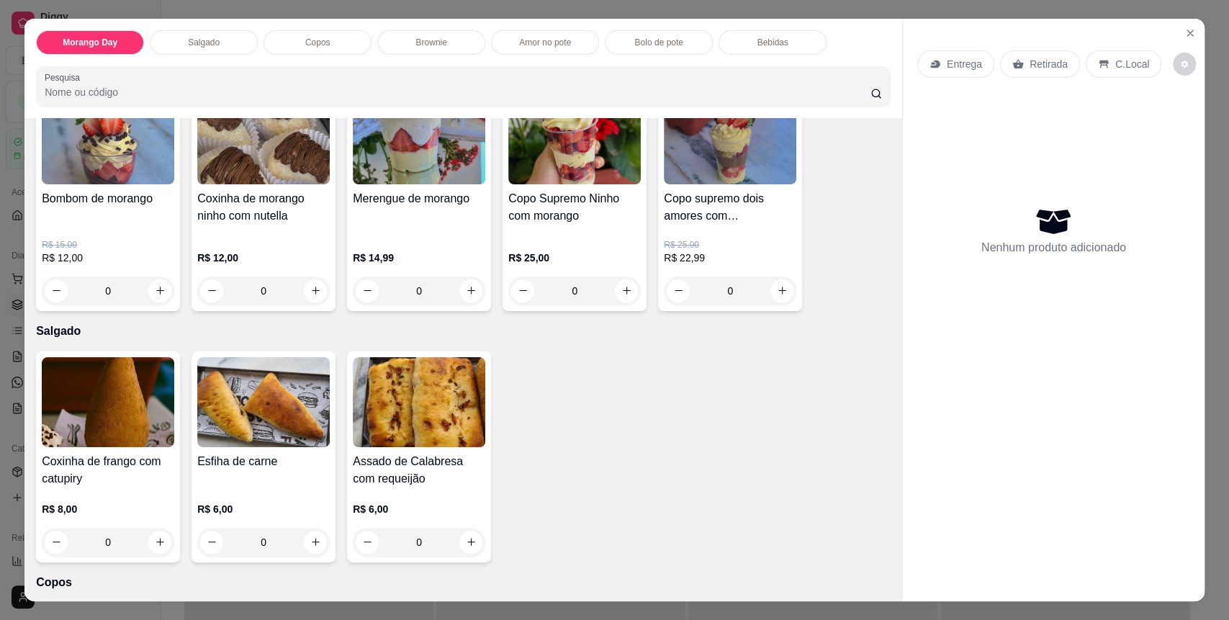
scroll to position [192, 0]
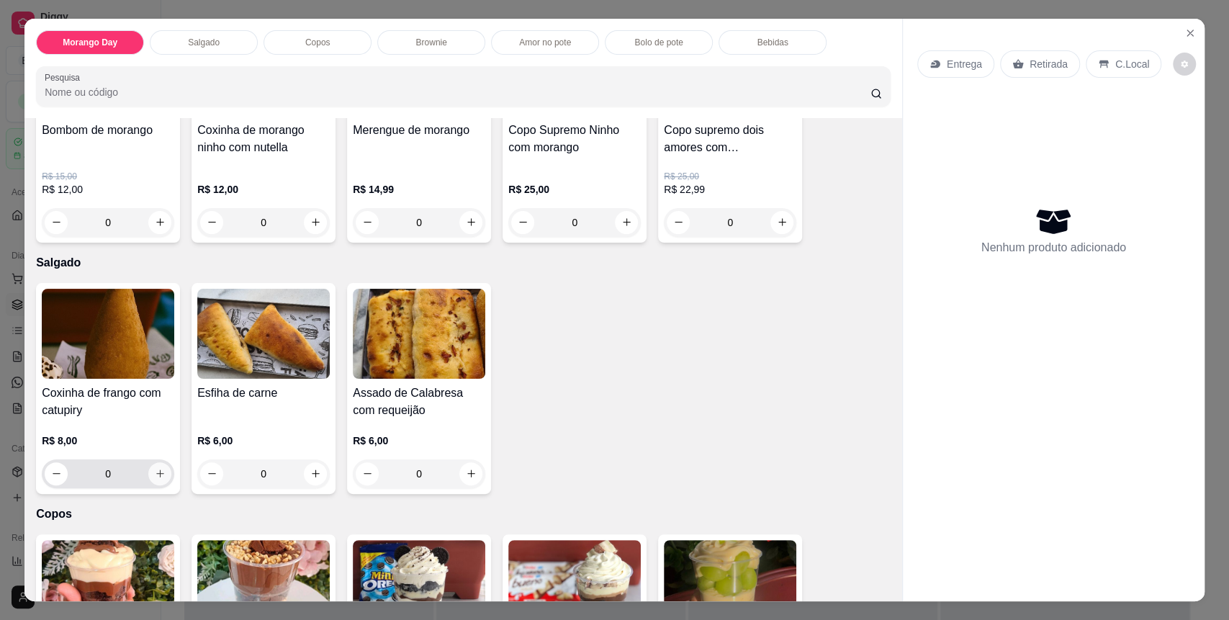
click at [159, 470] on button "increase-product-quantity" at bounding box center [159, 473] width 23 height 23
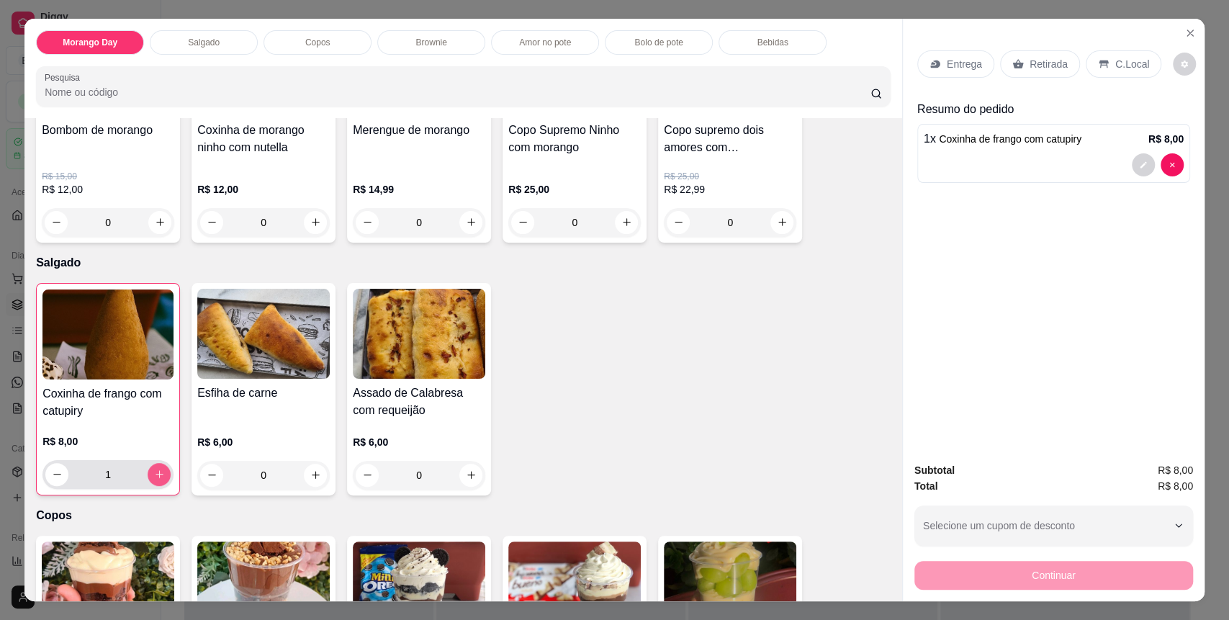
click at [159, 470] on button "increase-product-quantity" at bounding box center [159, 474] width 23 height 23
type input "2"
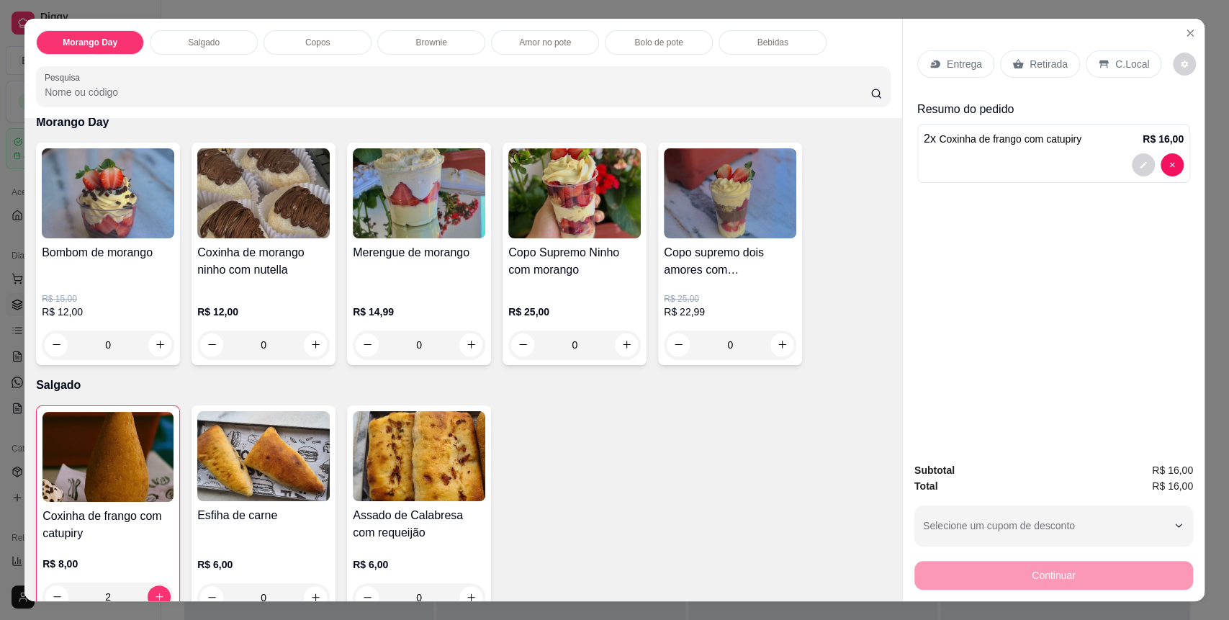
scroll to position [0, 0]
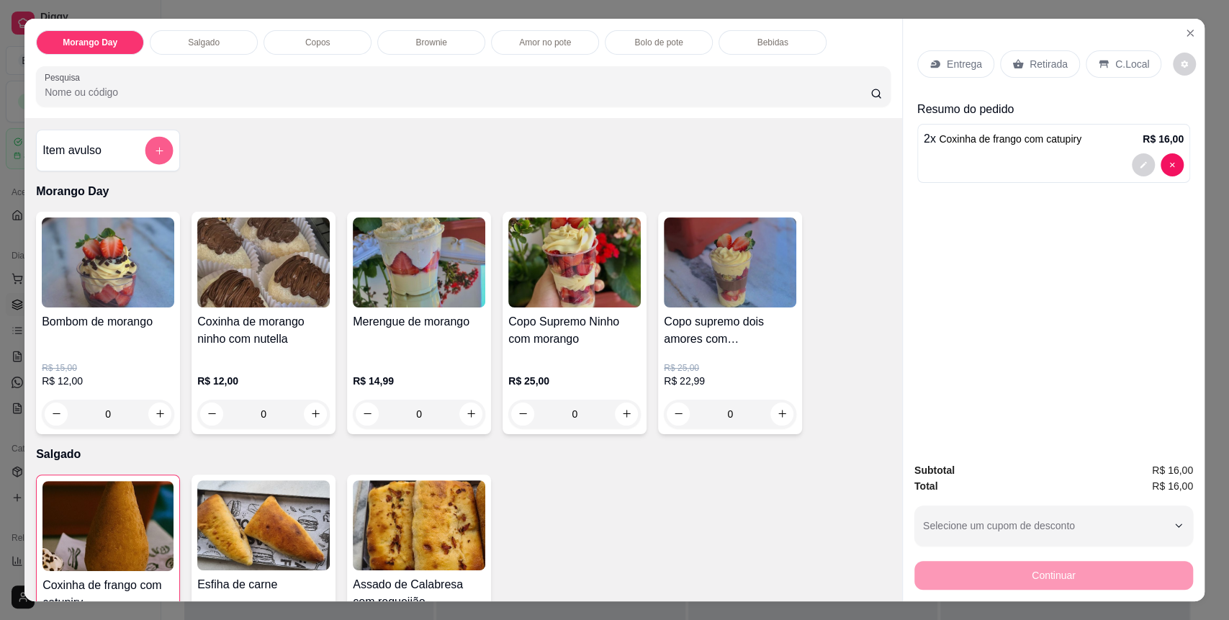
click at [158, 158] on button "add-separate-item" at bounding box center [159, 150] width 28 height 28
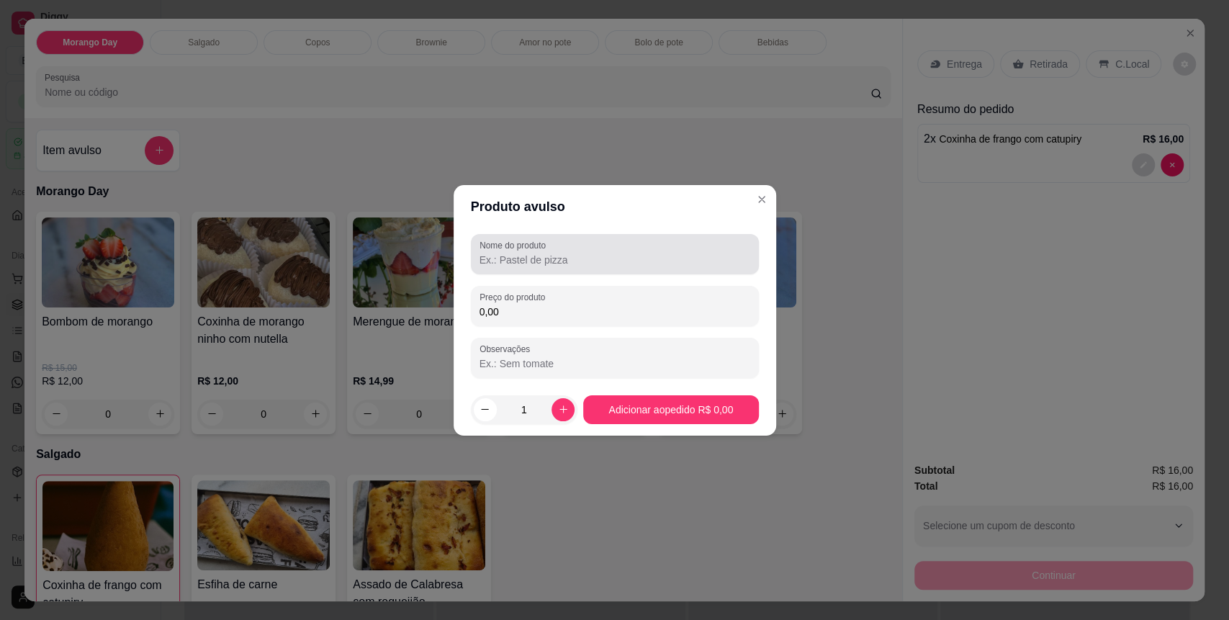
click at [622, 253] on input "Nome do produto" at bounding box center [615, 260] width 271 height 14
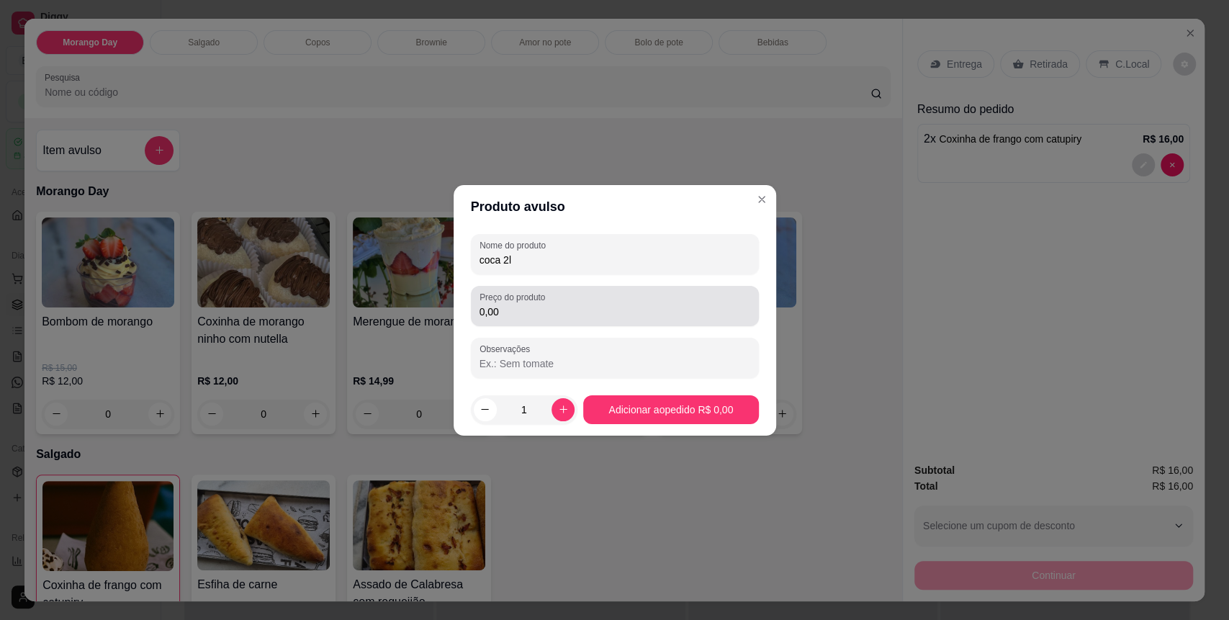
type input "coca 2l"
click at [623, 311] on input "0,00" at bounding box center [615, 312] width 271 height 14
type input "14,00"
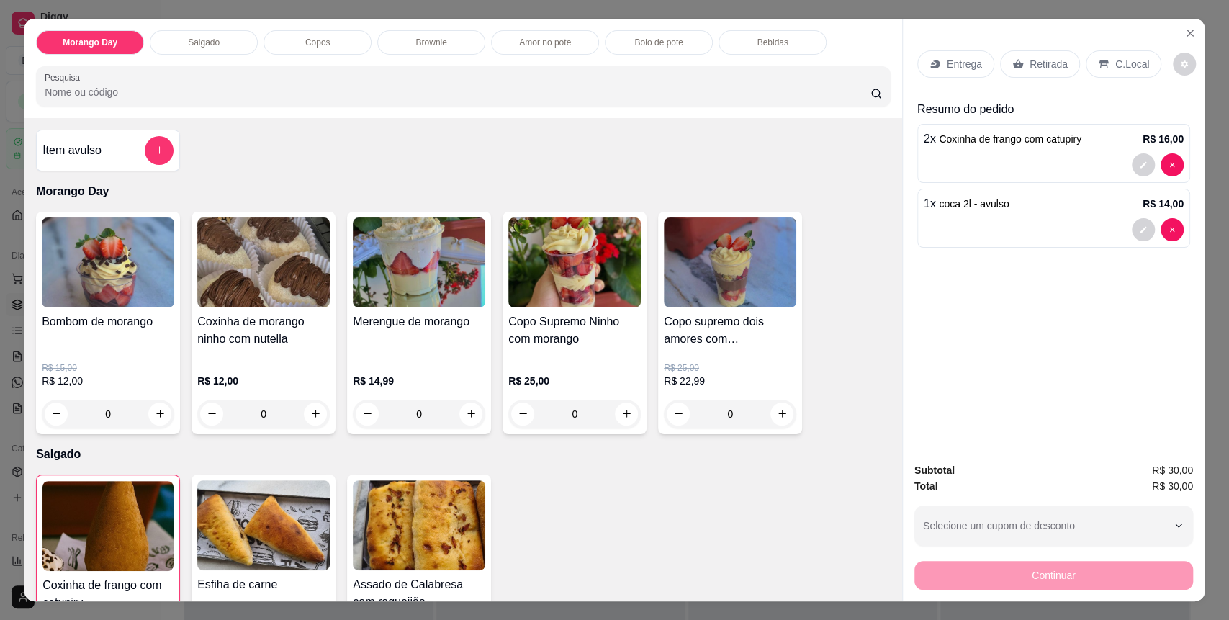
click at [1121, 49] on div "Entrega Retirada C.Local" at bounding box center [1053, 64] width 273 height 50
click at [1122, 51] on div "C.Local" at bounding box center [1124, 63] width 76 height 27
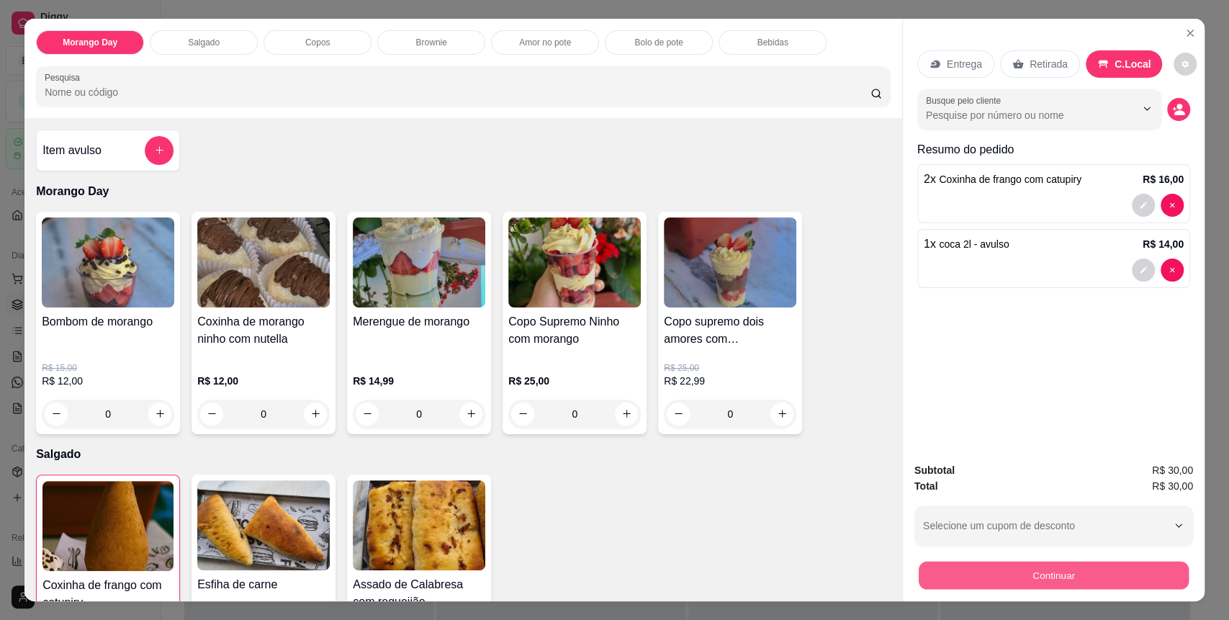
click at [1025, 582] on button "Continuar" at bounding box center [1054, 576] width 270 height 28
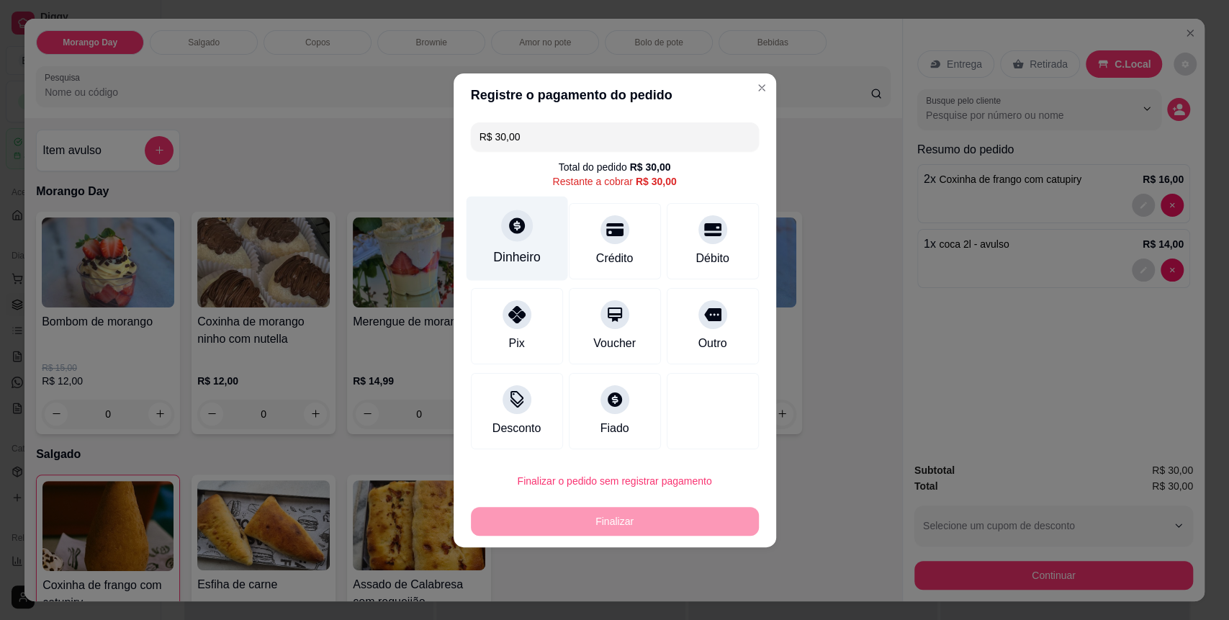
click at [507, 220] on icon at bounding box center [516, 225] width 19 height 19
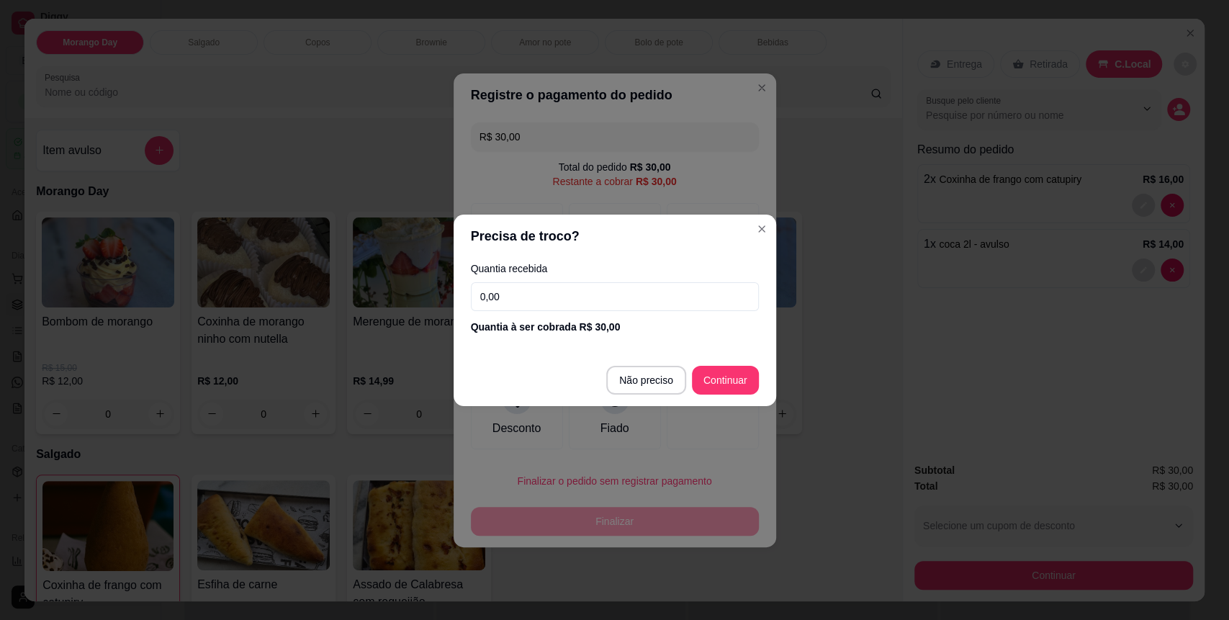
click at [620, 307] on input "0,00" at bounding box center [615, 296] width 288 height 29
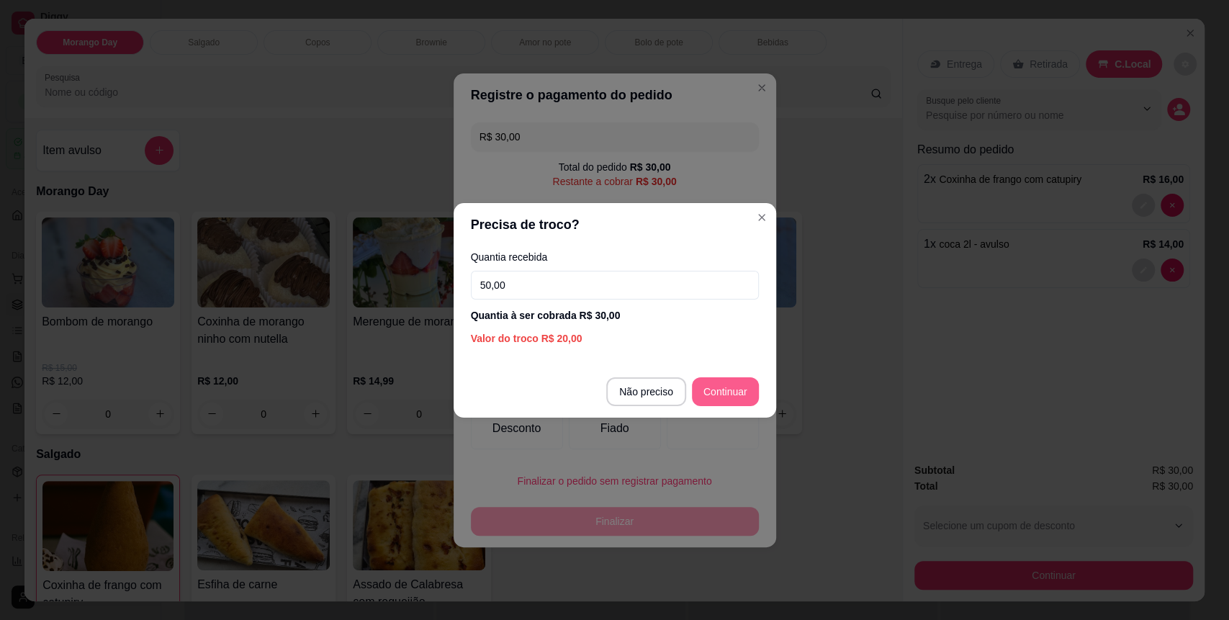
type input "50,00"
type input "R$ 0,00"
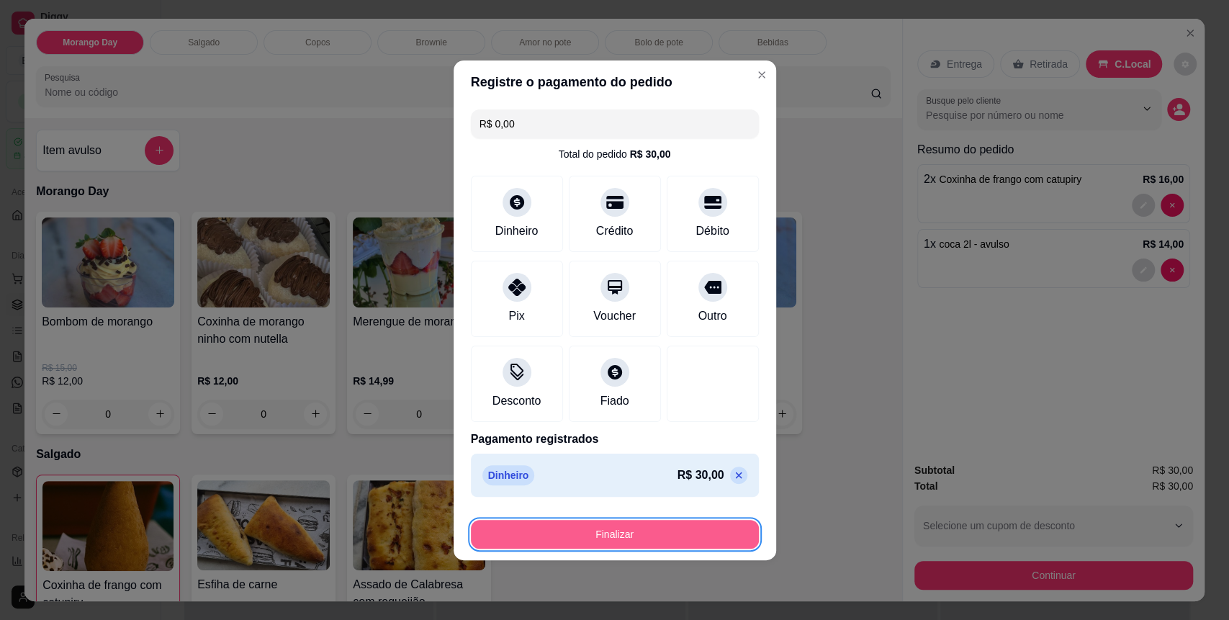
click at [614, 542] on button "Finalizar" at bounding box center [615, 534] width 288 height 29
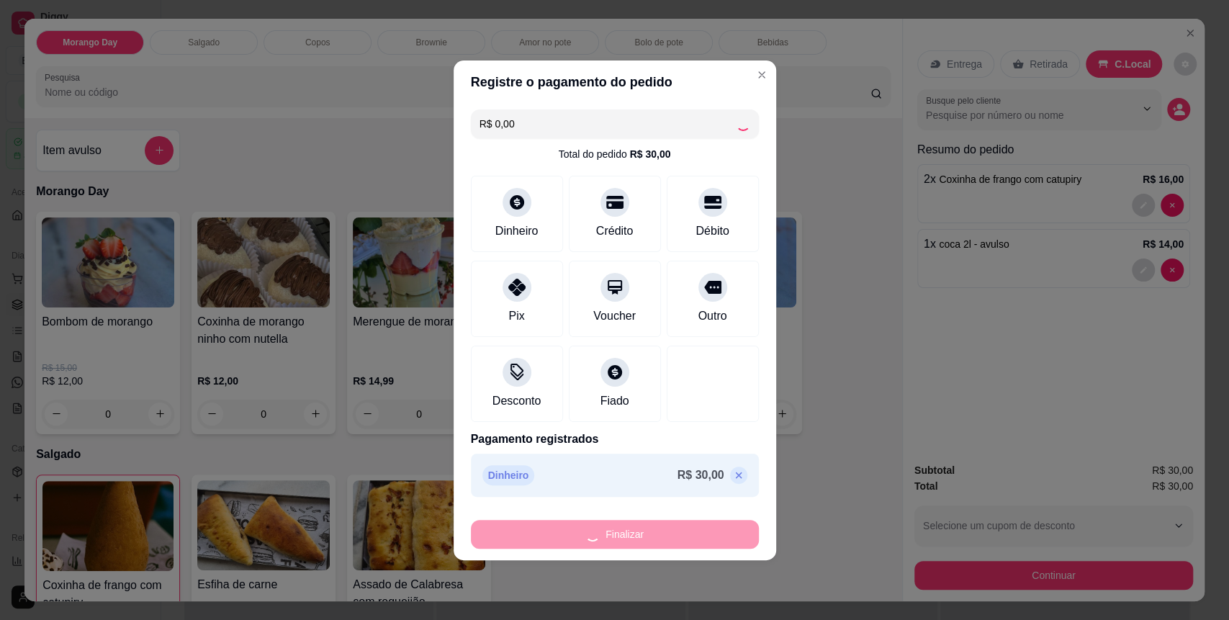
type input "0"
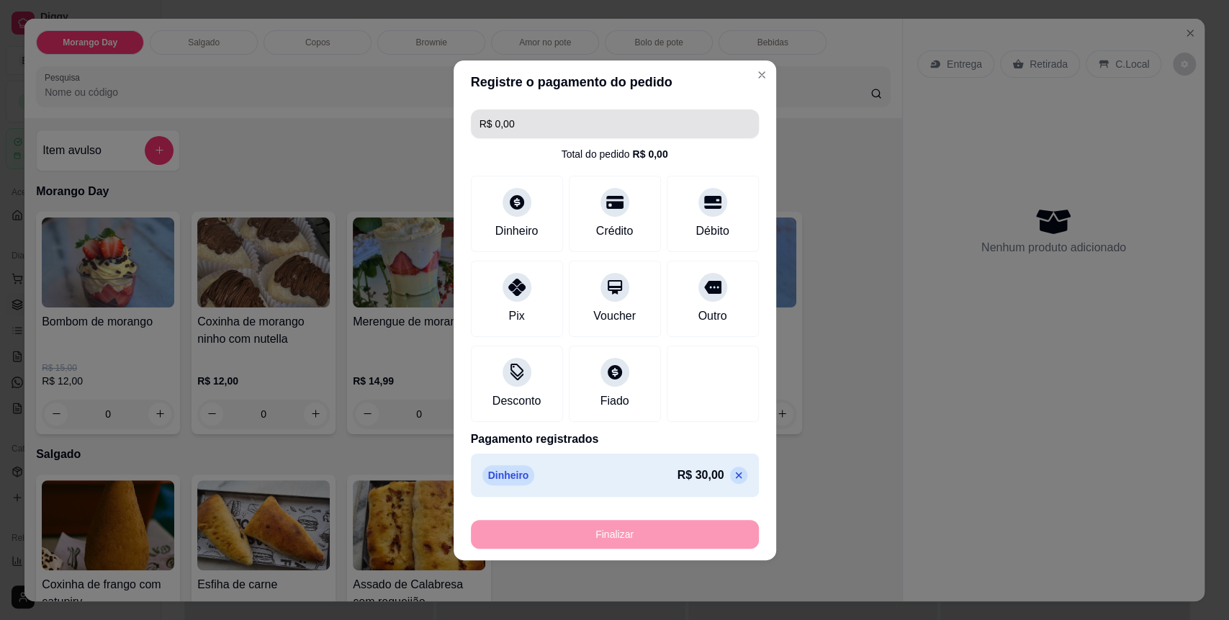
type input "-R$ 30,00"
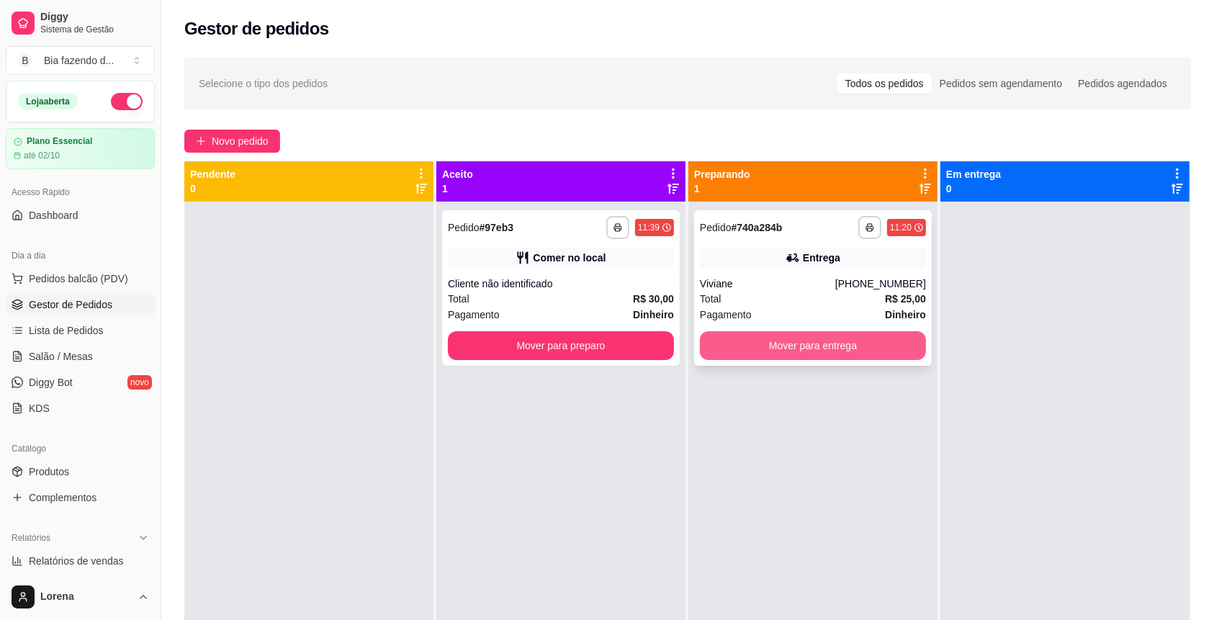
click at [799, 334] on button "Mover para entrega" at bounding box center [813, 345] width 226 height 29
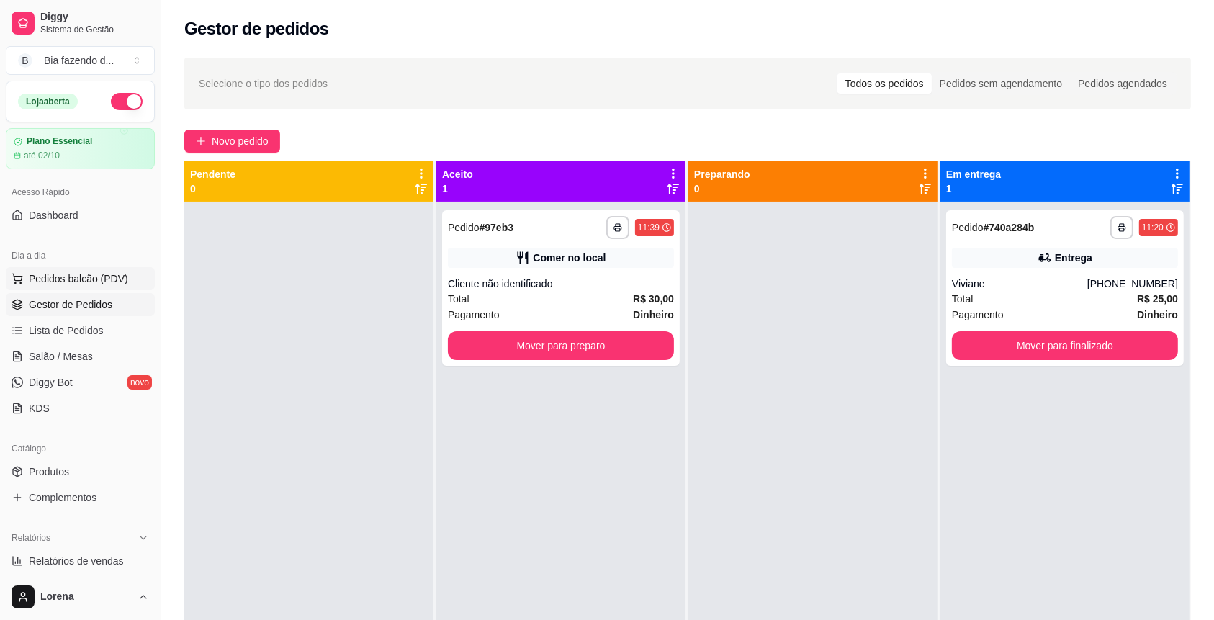
click at [104, 287] on button "Pedidos balcão (PDV)" at bounding box center [80, 278] width 149 height 23
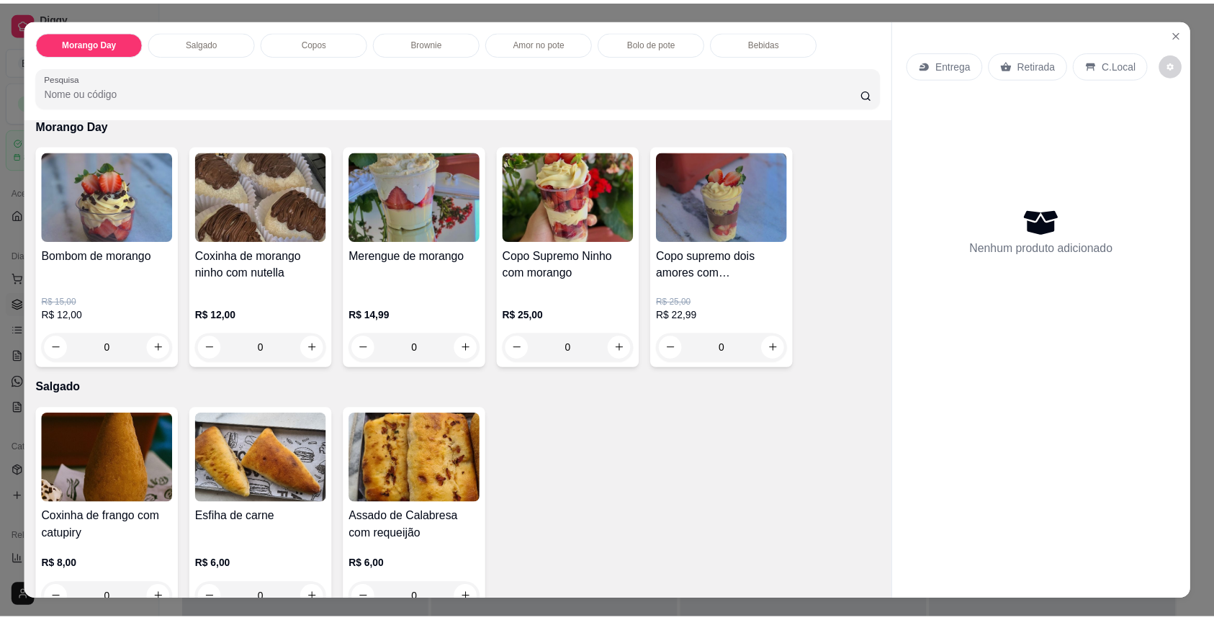
scroll to position [96, 0]
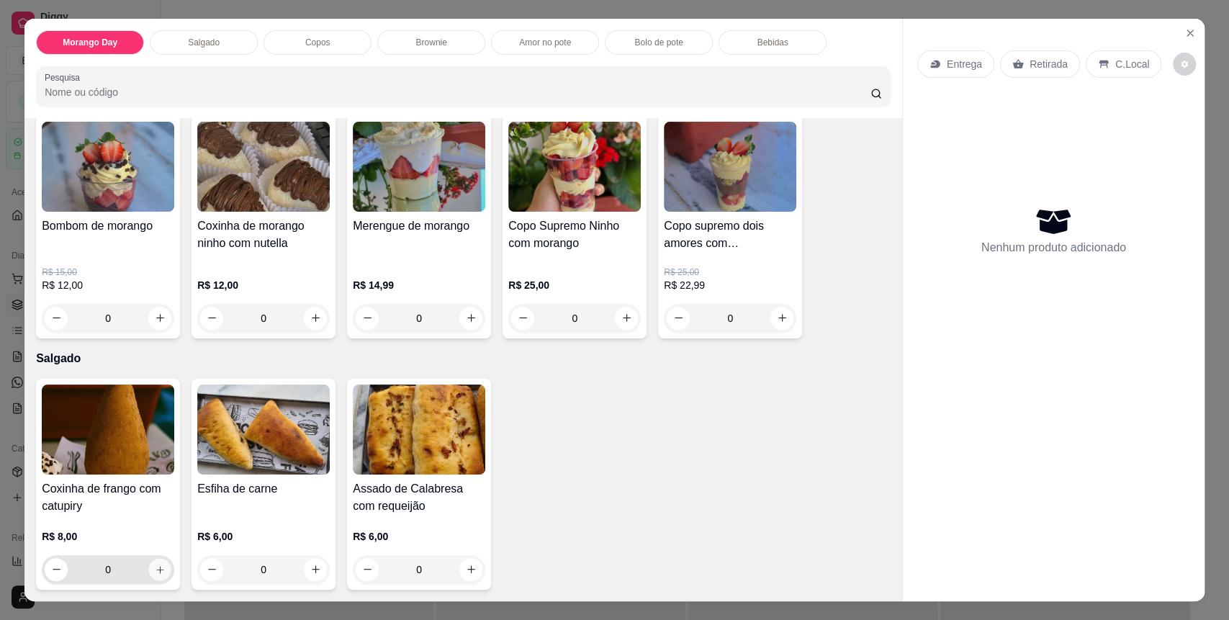
click at [155, 568] on icon "increase-product-quantity" at bounding box center [160, 570] width 11 height 11
type input "1"
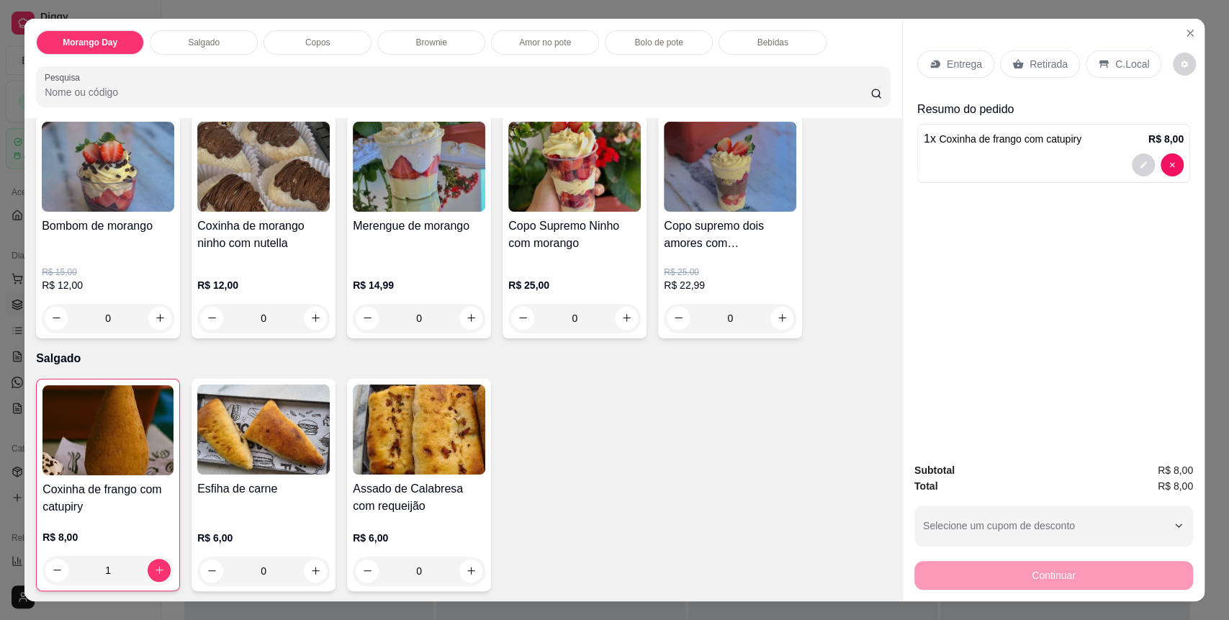
click at [1115, 70] on p "C.Local" at bounding box center [1132, 64] width 34 height 14
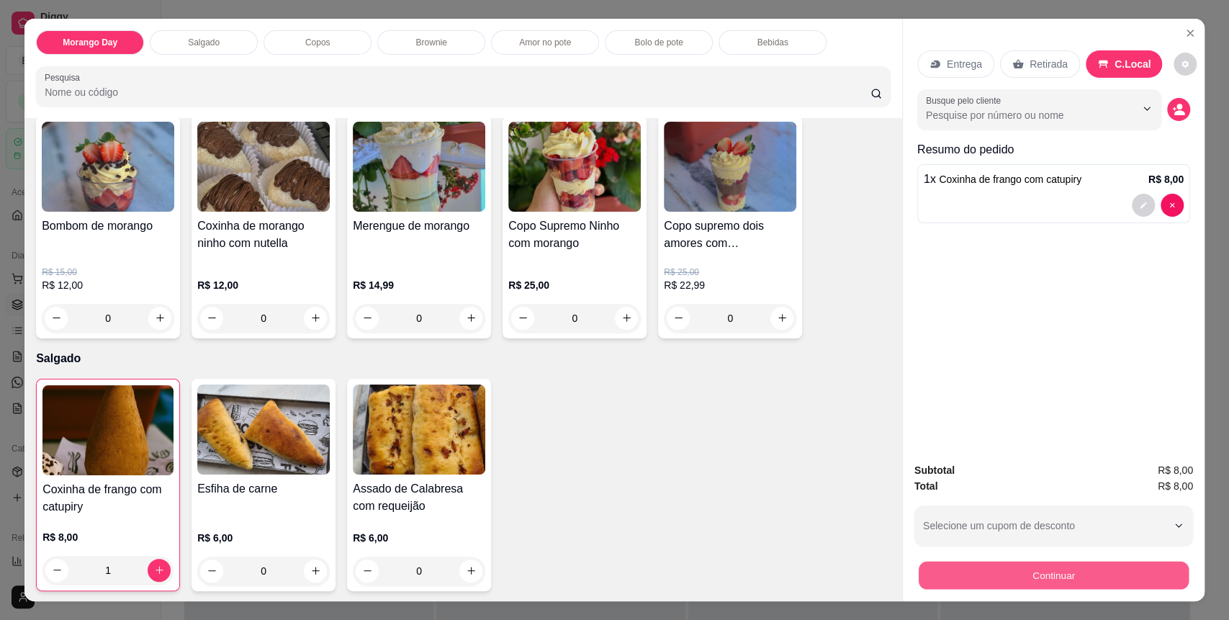
click at [1063, 575] on button "Continuar" at bounding box center [1054, 576] width 270 height 28
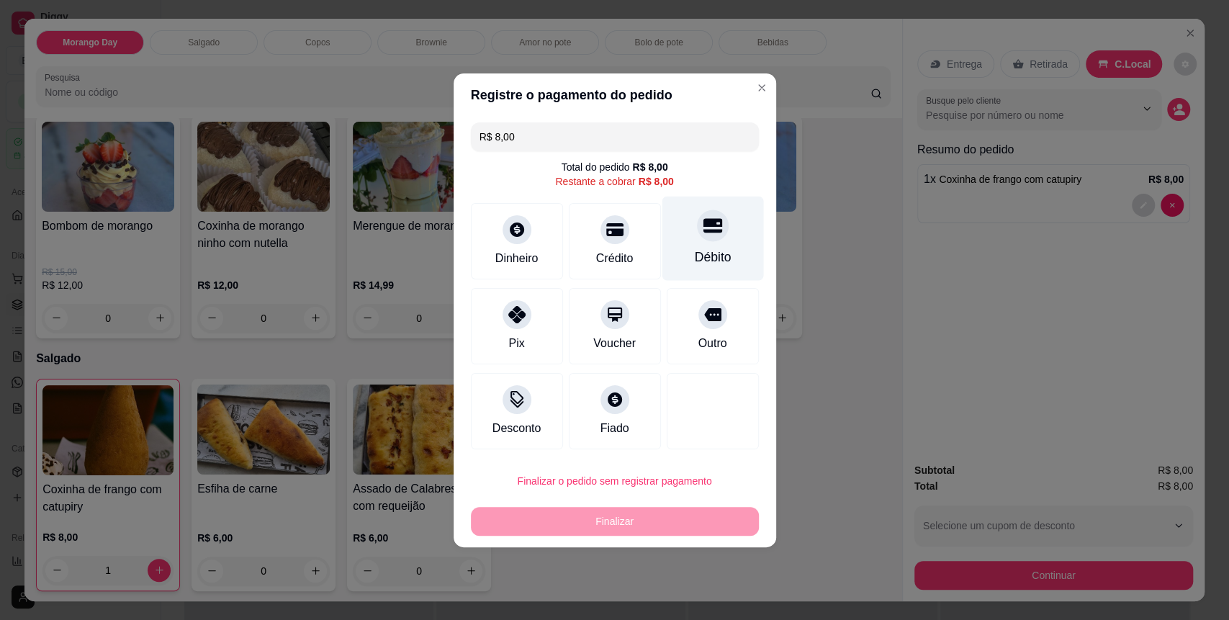
click at [670, 253] on div "Débito" at bounding box center [713, 238] width 102 height 84
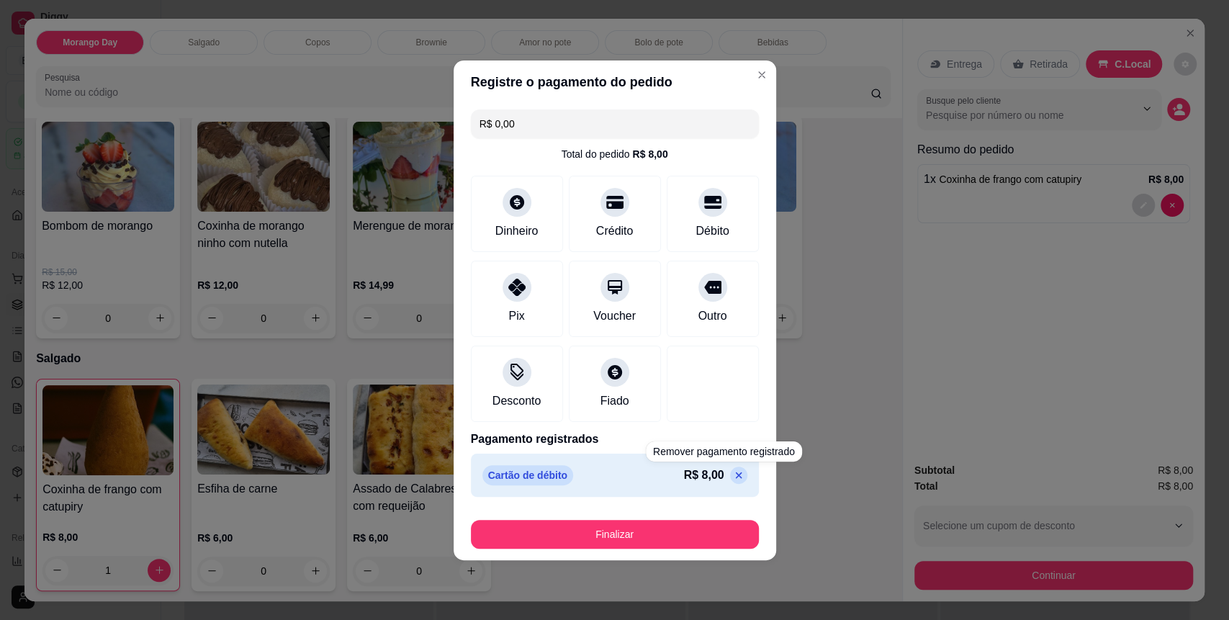
click at [733, 480] on icon at bounding box center [739, 476] width 12 height 12
type input "R$ 8,00"
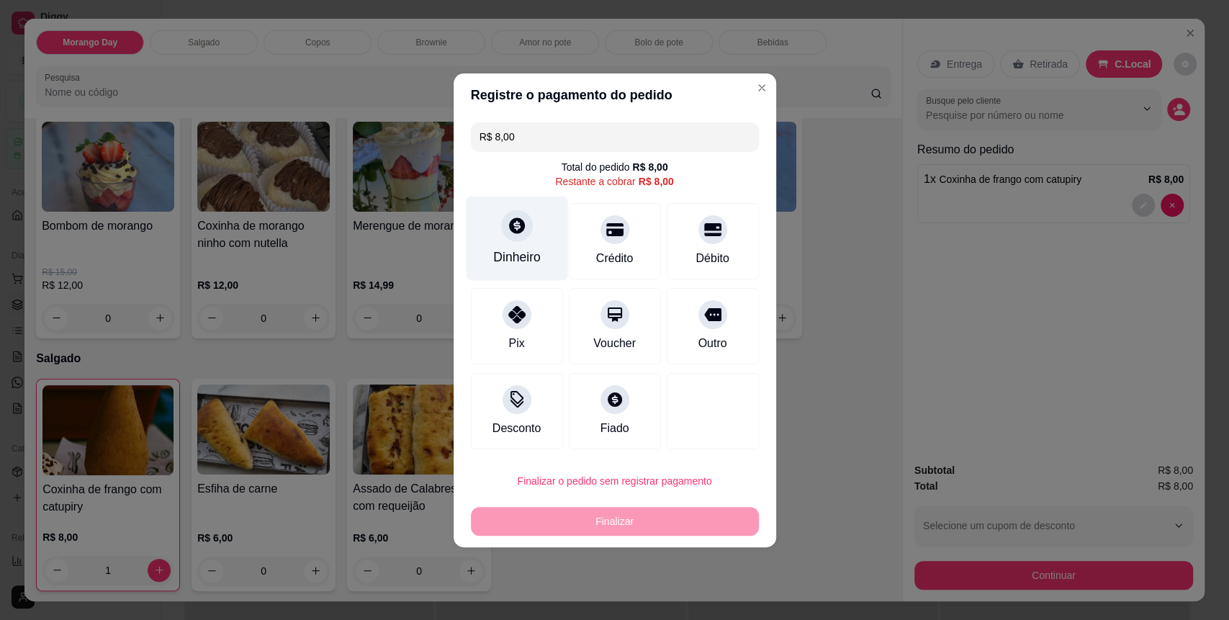
click at [512, 255] on div "Dinheiro" at bounding box center [517, 257] width 48 height 19
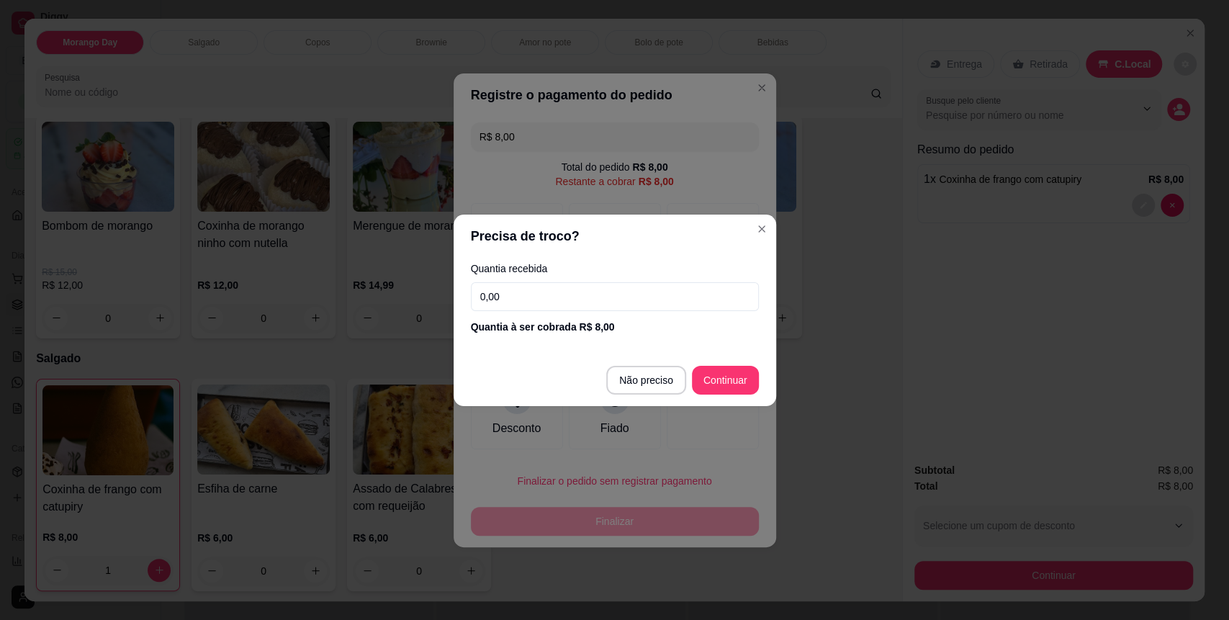
drag, startPoint x: 645, startPoint y: 307, endPoint x: 634, endPoint y: 302, distance: 11.9
click at [635, 304] on input "0,00" at bounding box center [615, 296] width 288 height 29
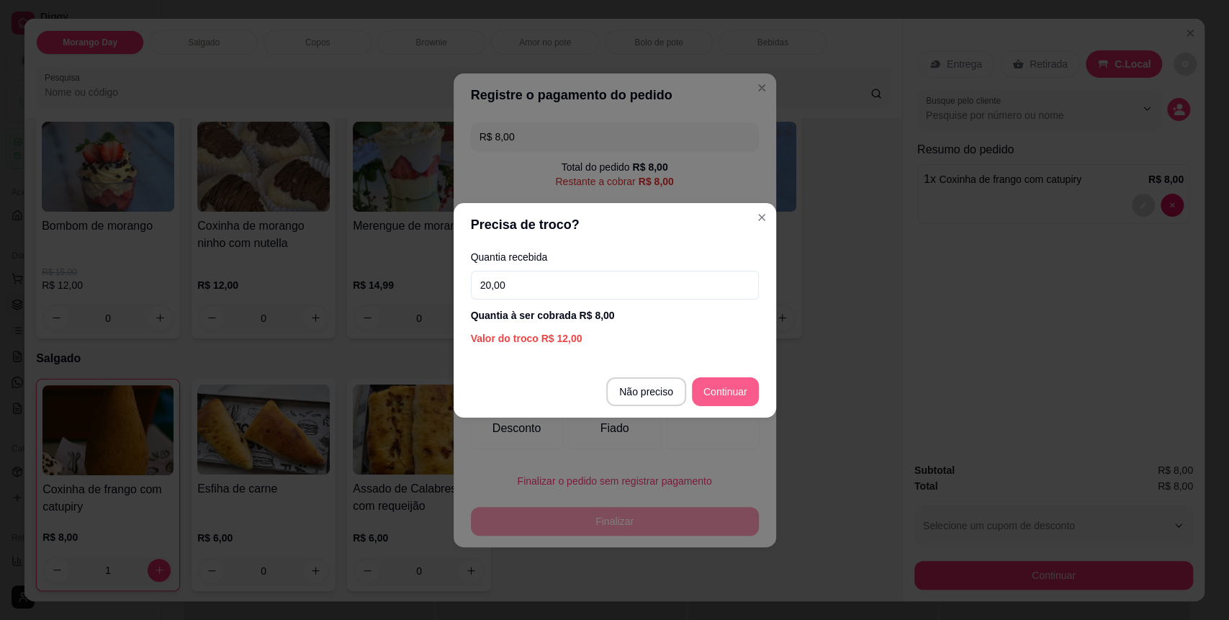
type input "20,00"
type input "R$ 0,00"
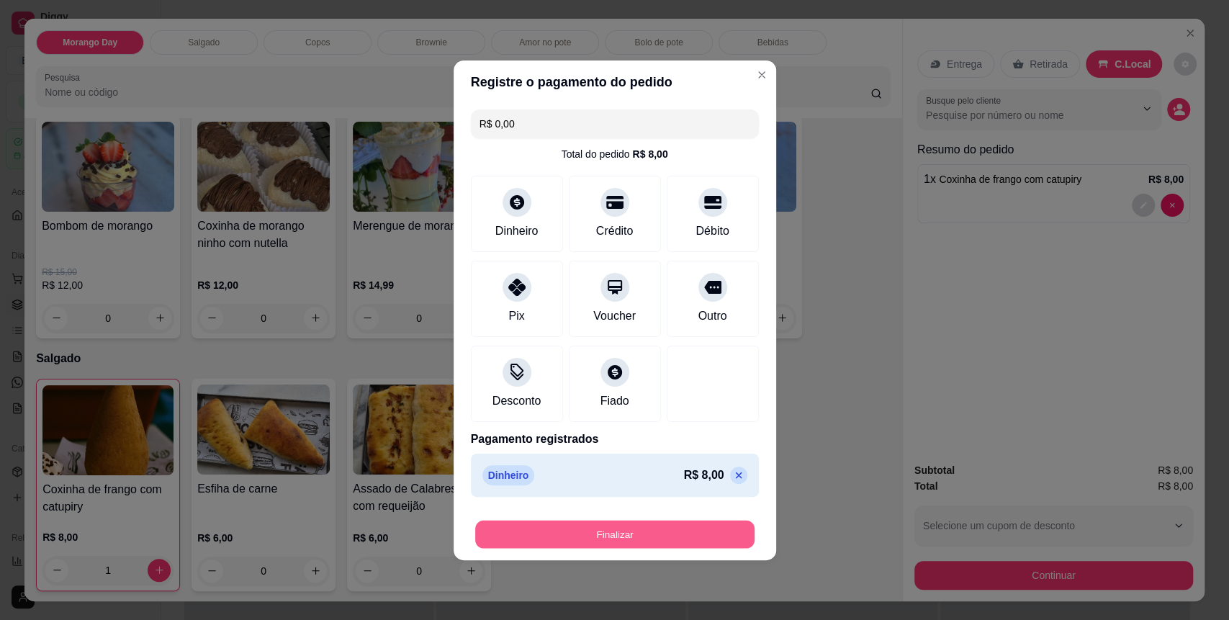
click at [678, 523] on button "Finalizar" at bounding box center [614, 534] width 279 height 28
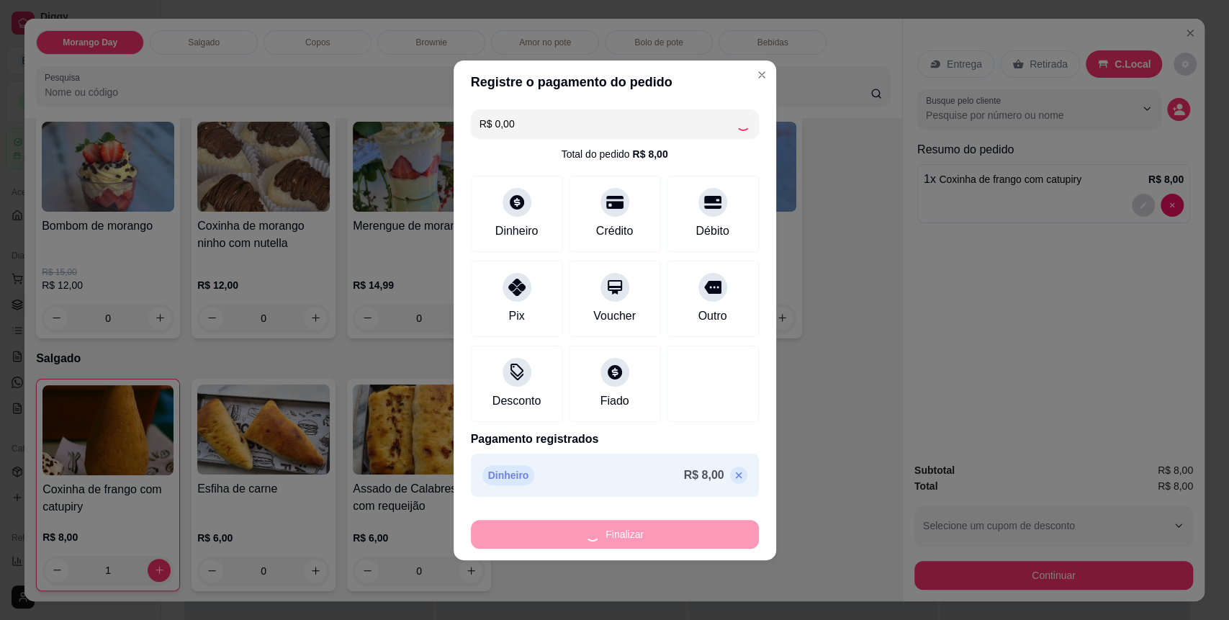
type input "0"
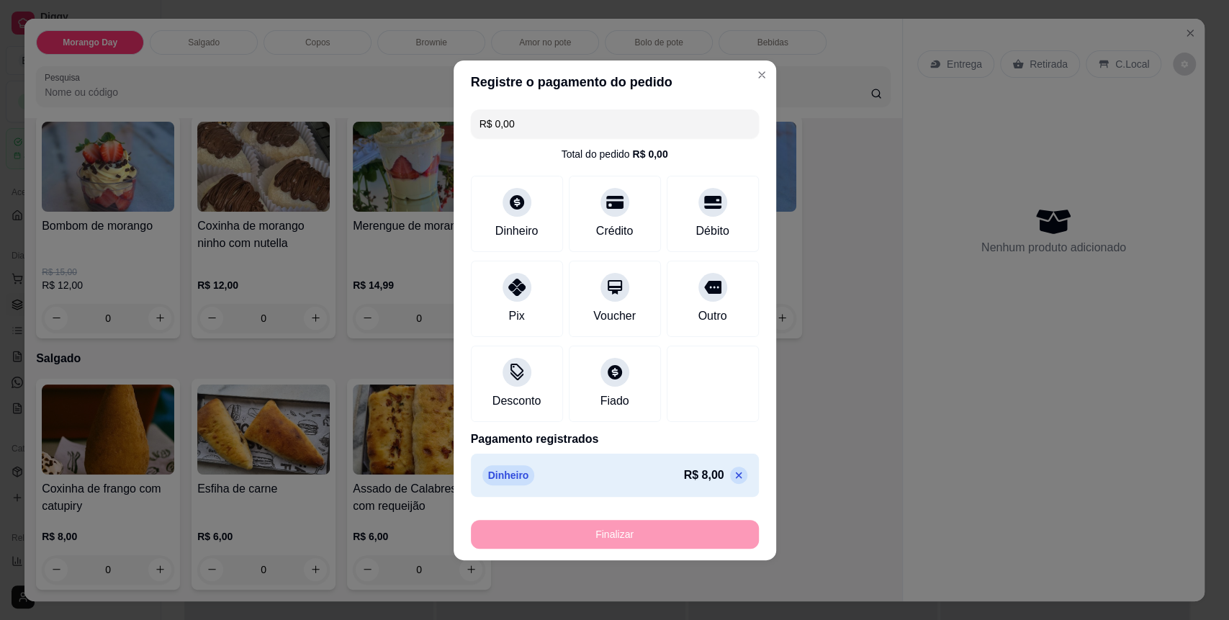
type input "-R$ 8,00"
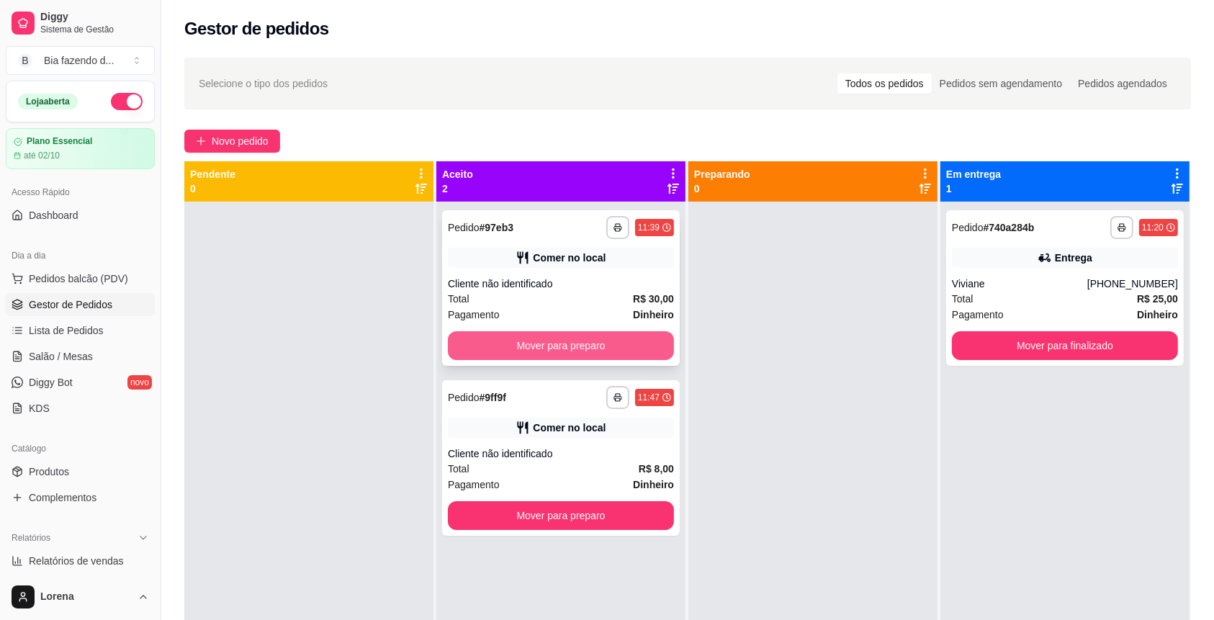
click at [570, 334] on button "Mover para preparo" at bounding box center [561, 345] width 226 height 29
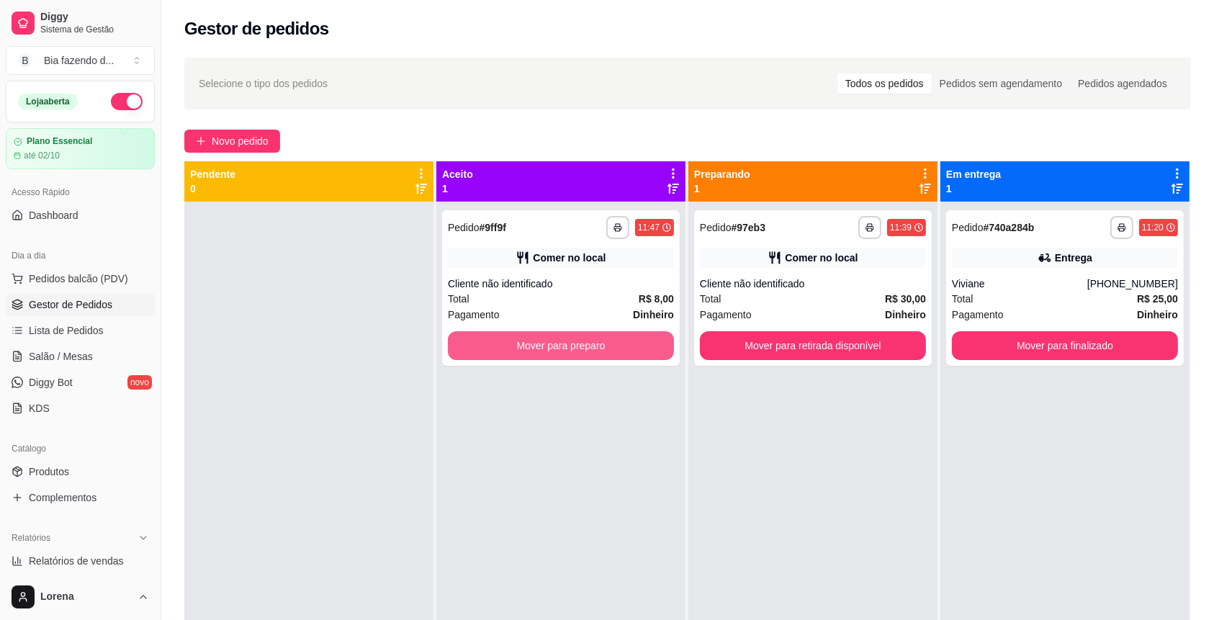
click at [570, 334] on button "Mover para preparo" at bounding box center [561, 345] width 226 height 29
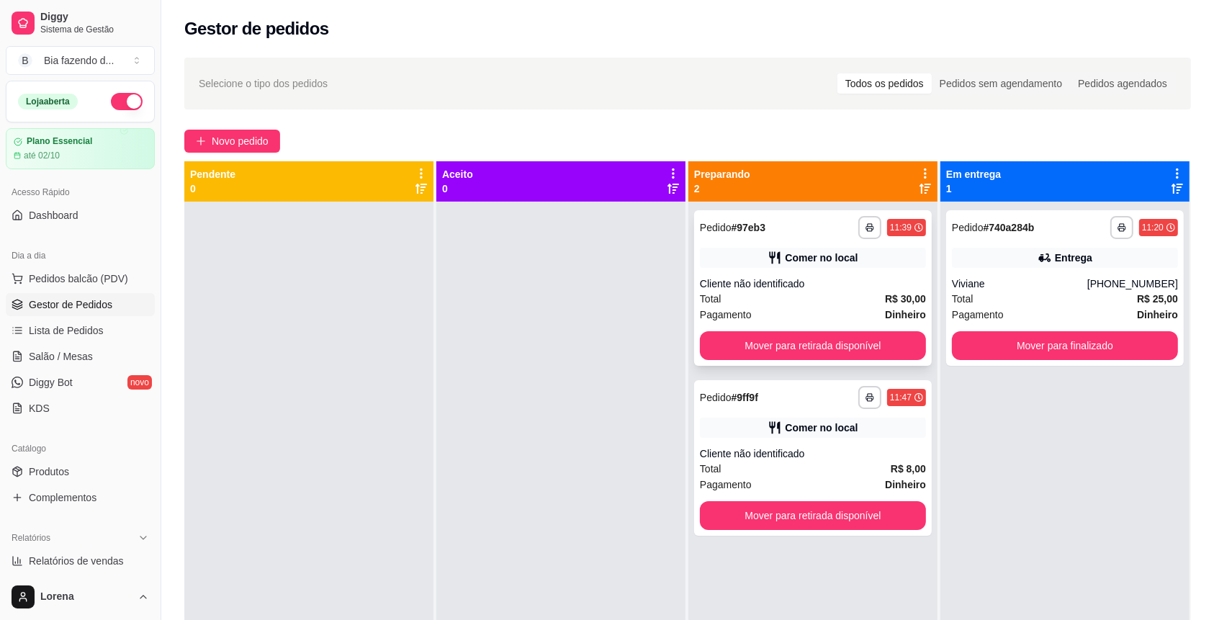
click at [881, 360] on div "**********" at bounding box center [813, 288] width 238 height 156
click at [804, 531] on div "**********" at bounding box center [813, 458] width 238 height 156
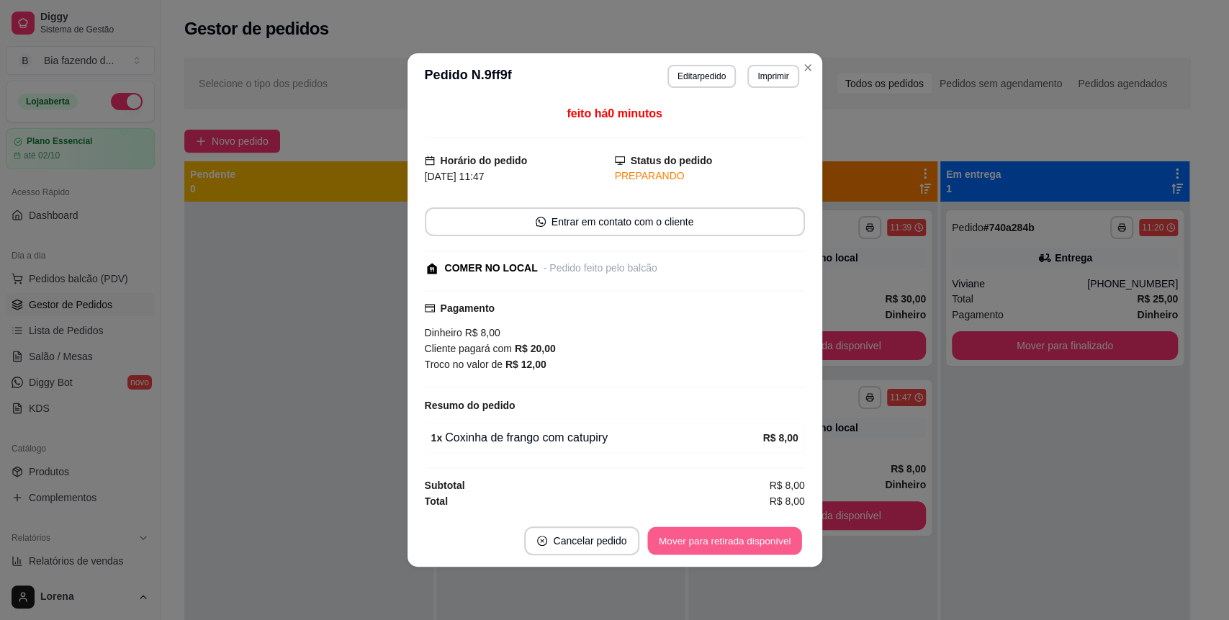
click at [783, 554] on button "Mover para retirada disponível" at bounding box center [725, 541] width 154 height 28
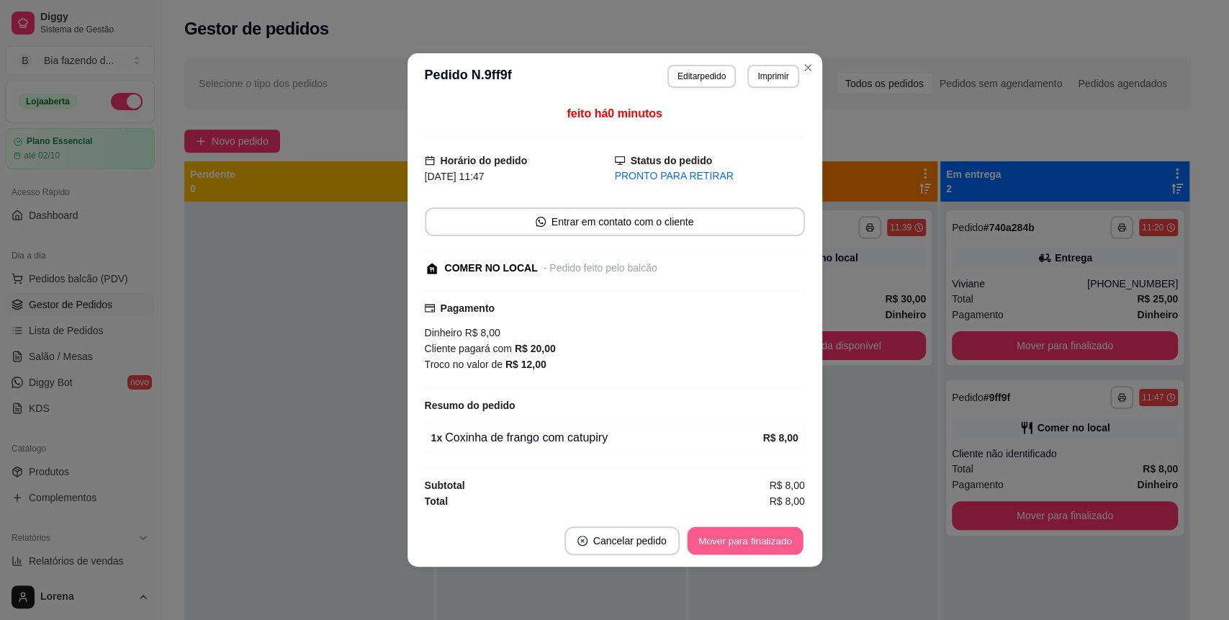
click at [778, 531] on button "Mover para finalizado" at bounding box center [745, 541] width 116 height 28
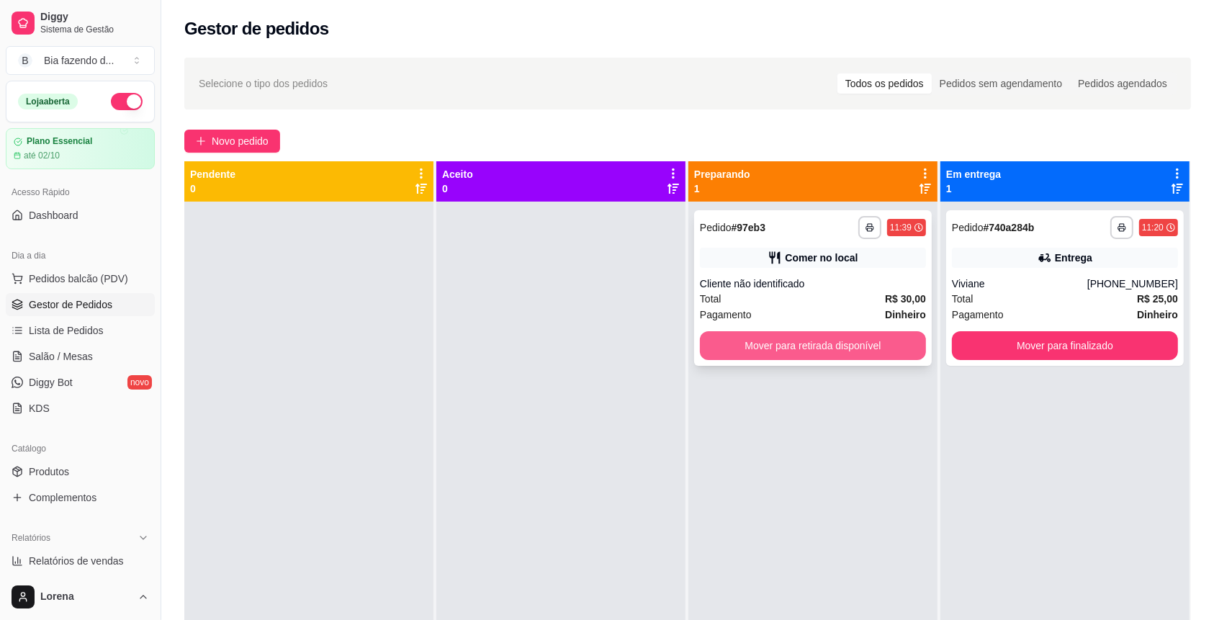
click at [812, 360] on div "**********" at bounding box center [813, 288] width 238 height 156
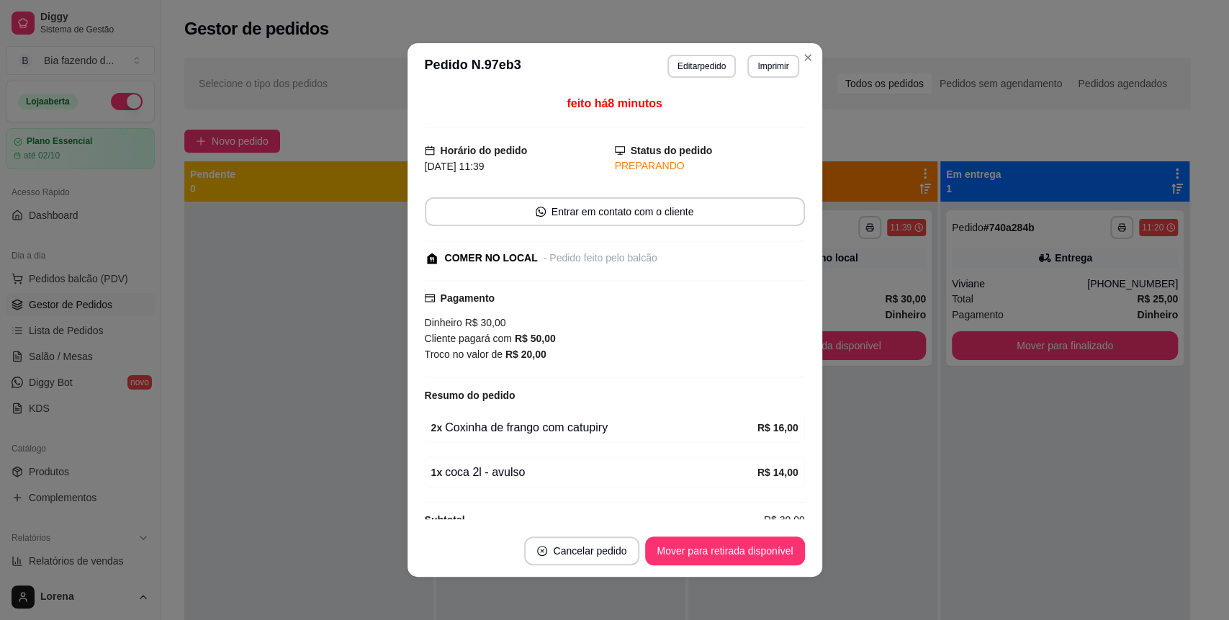
click at [753, 567] on footer "Cancelar pedido Mover para retirada disponível" at bounding box center [615, 551] width 415 height 52
click at [755, 567] on footer "Cancelar pedido Mover para retirada disponível" at bounding box center [615, 551] width 415 height 52
click at [750, 565] on button "Mover para retirada disponível" at bounding box center [725, 551] width 154 height 28
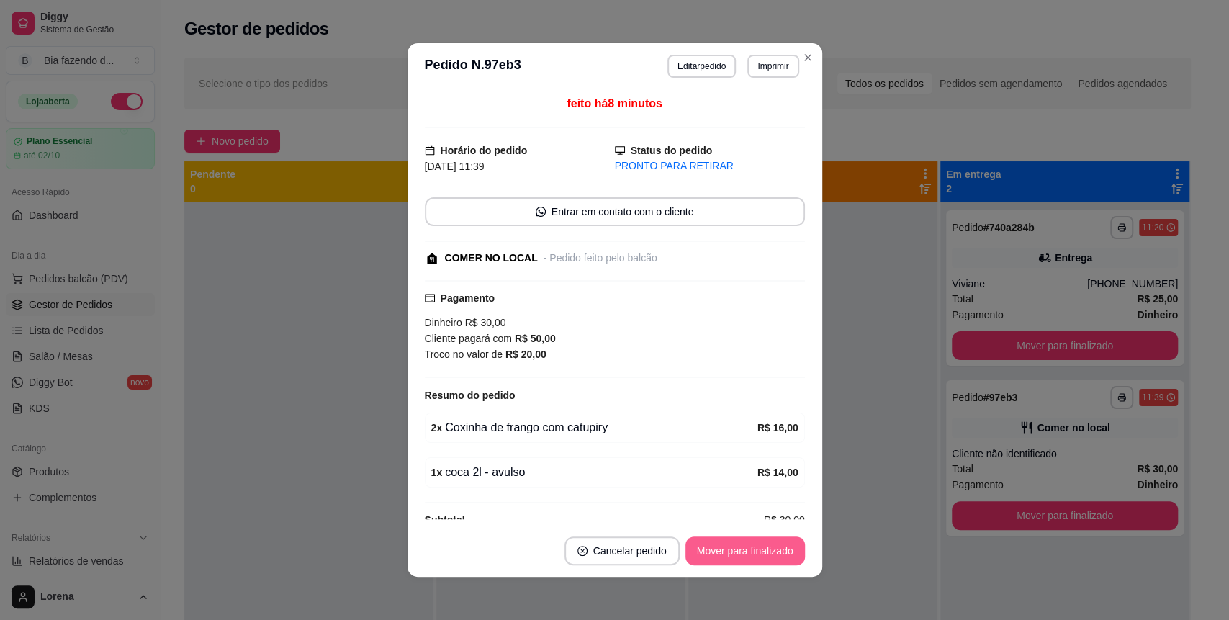
click at [750, 561] on button "Mover para finalizado" at bounding box center [746, 550] width 120 height 29
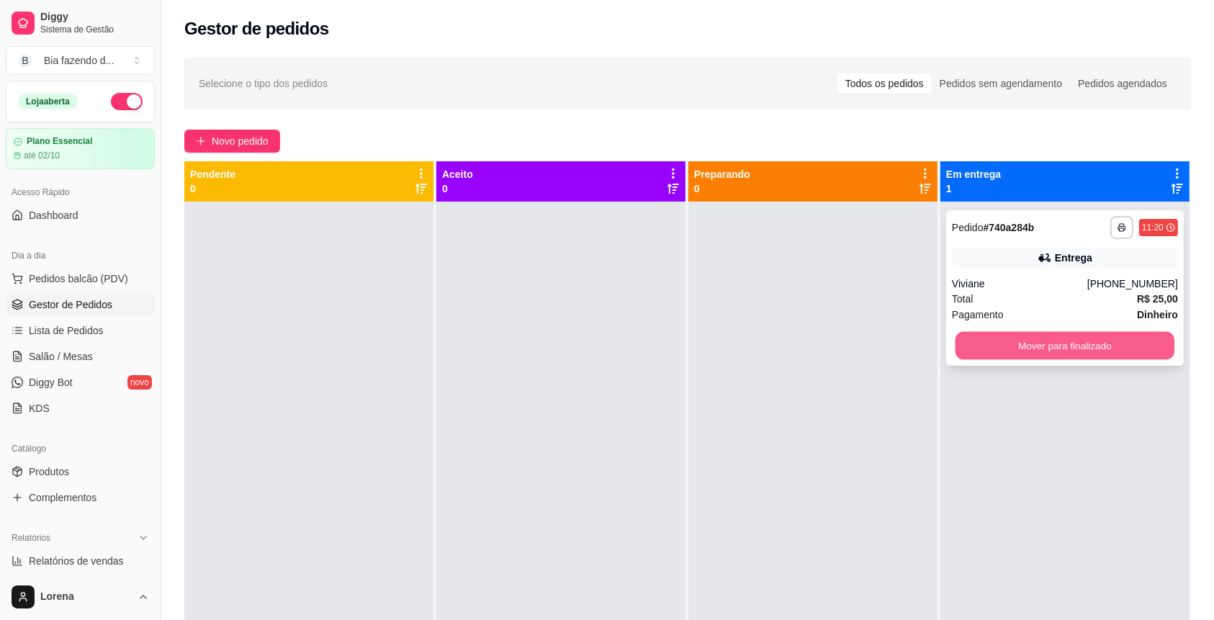
click at [1095, 356] on button "Mover para finalizado" at bounding box center [1066, 346] width 220 height 28
